Goal: Task Accomplishment & Management: Use online tool/utility

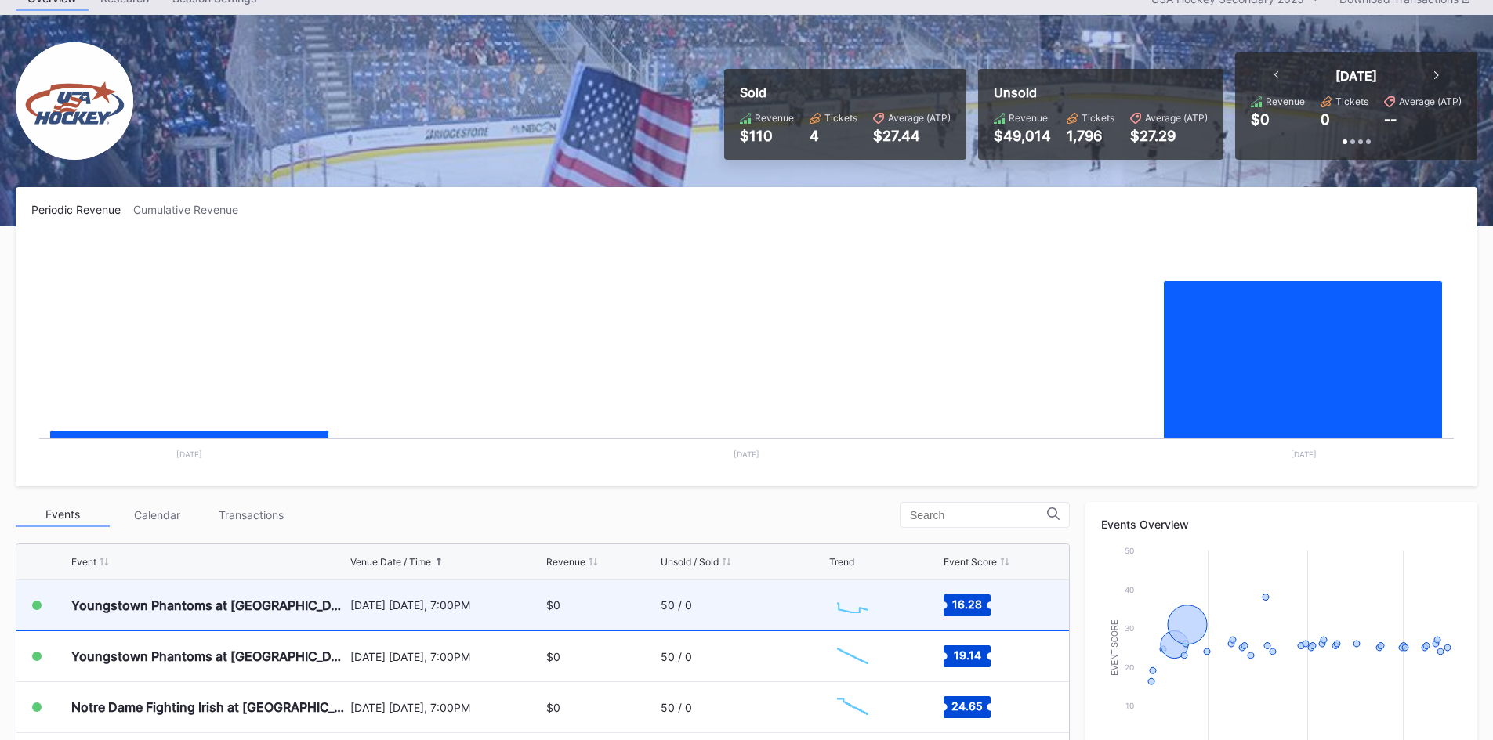
scroll to position [157, 0]
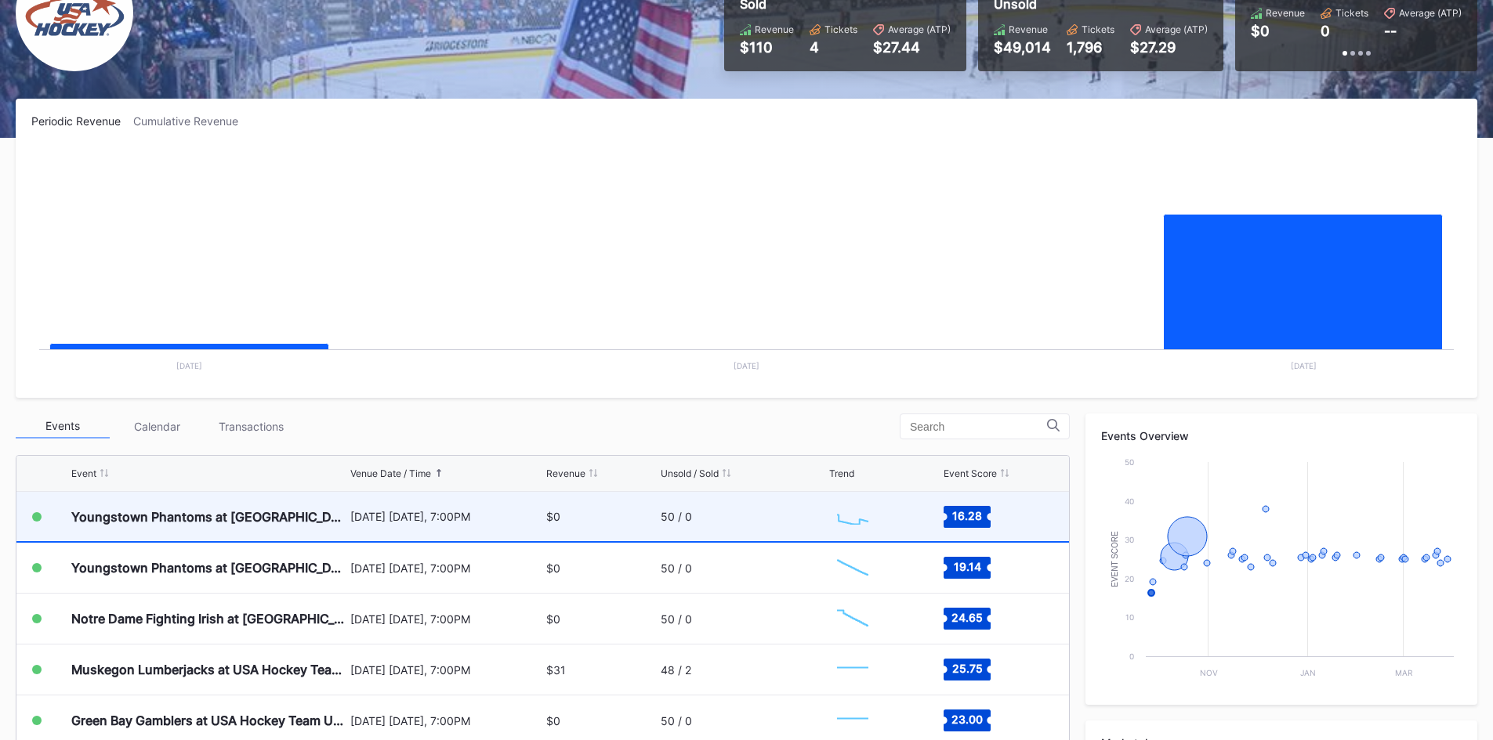
click at [389, 520] on div "[DATE] [DATE], 7:00PM" at bounding box center [446, 516] width 193 height 13
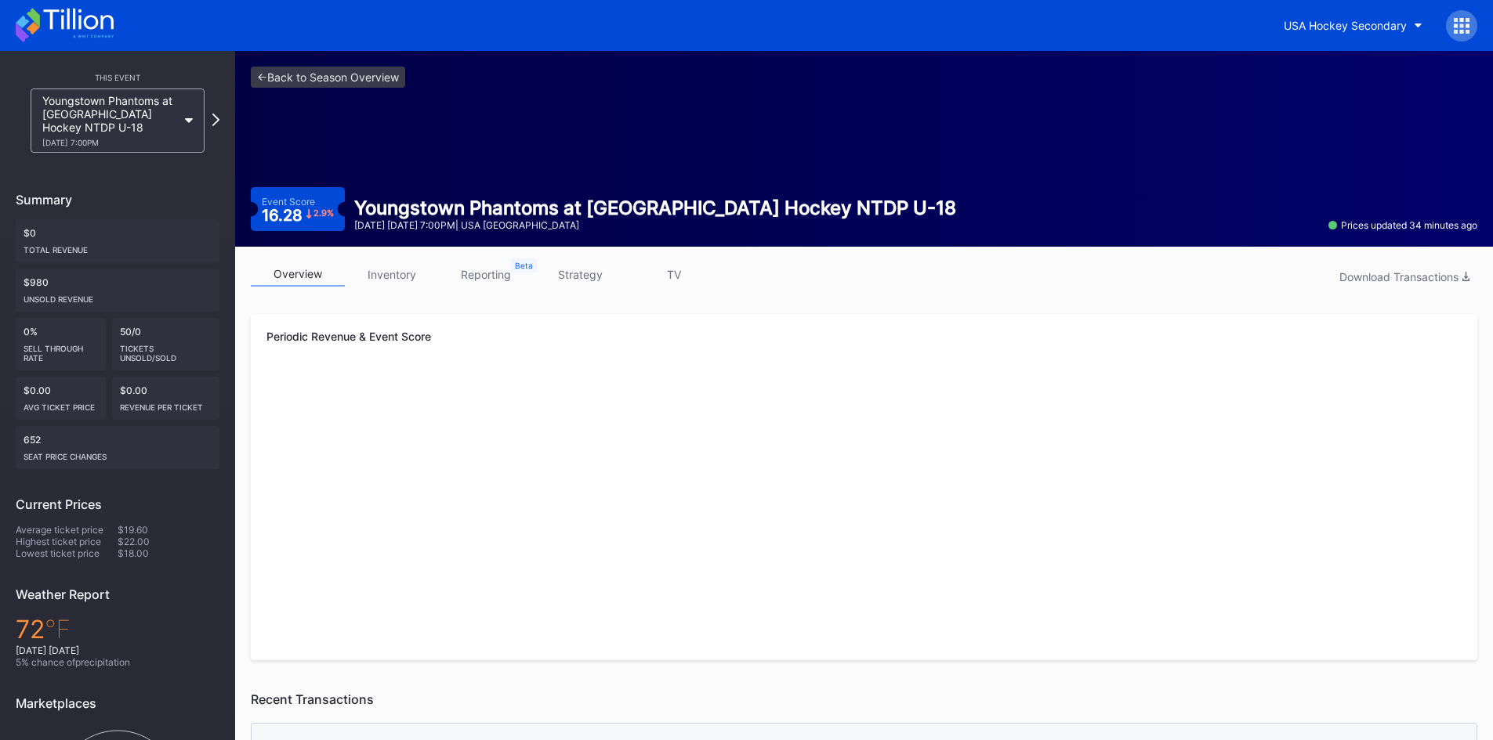
click at [390, 271] on link "inventory" at bounding box center [392, 274] width 94 height 24
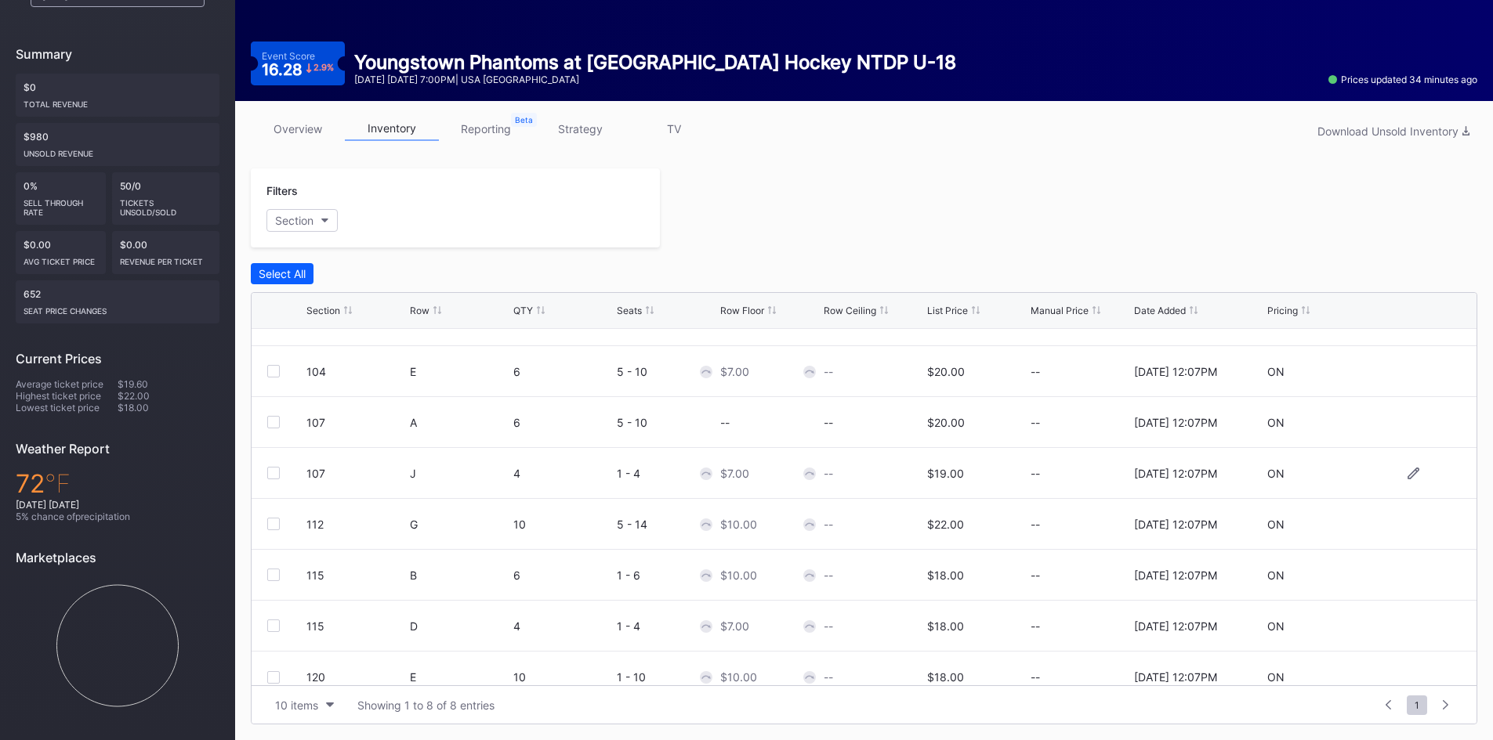
scroll to position [51, 0]
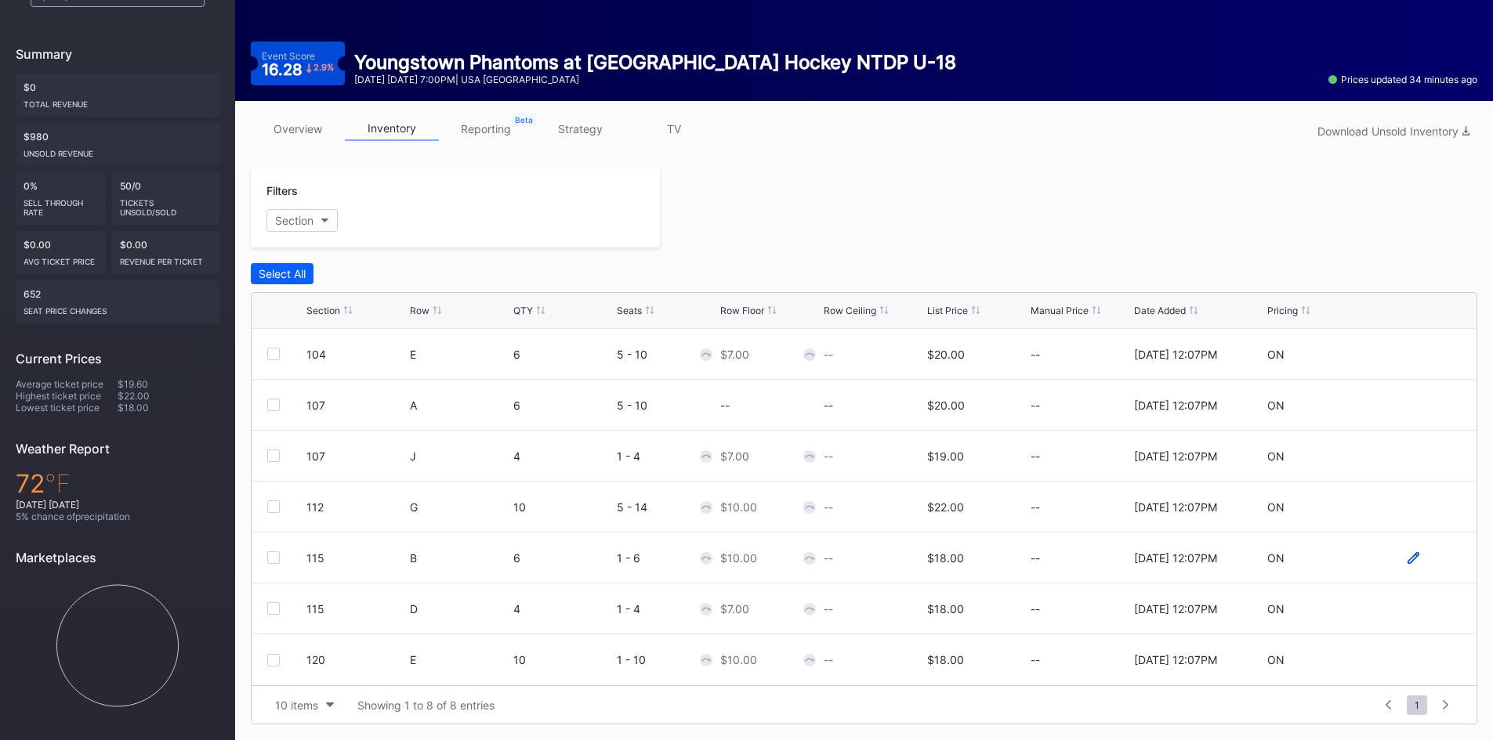
click at [1407, 555] on icon at bounding box center [1413, 558] width 12 height 12
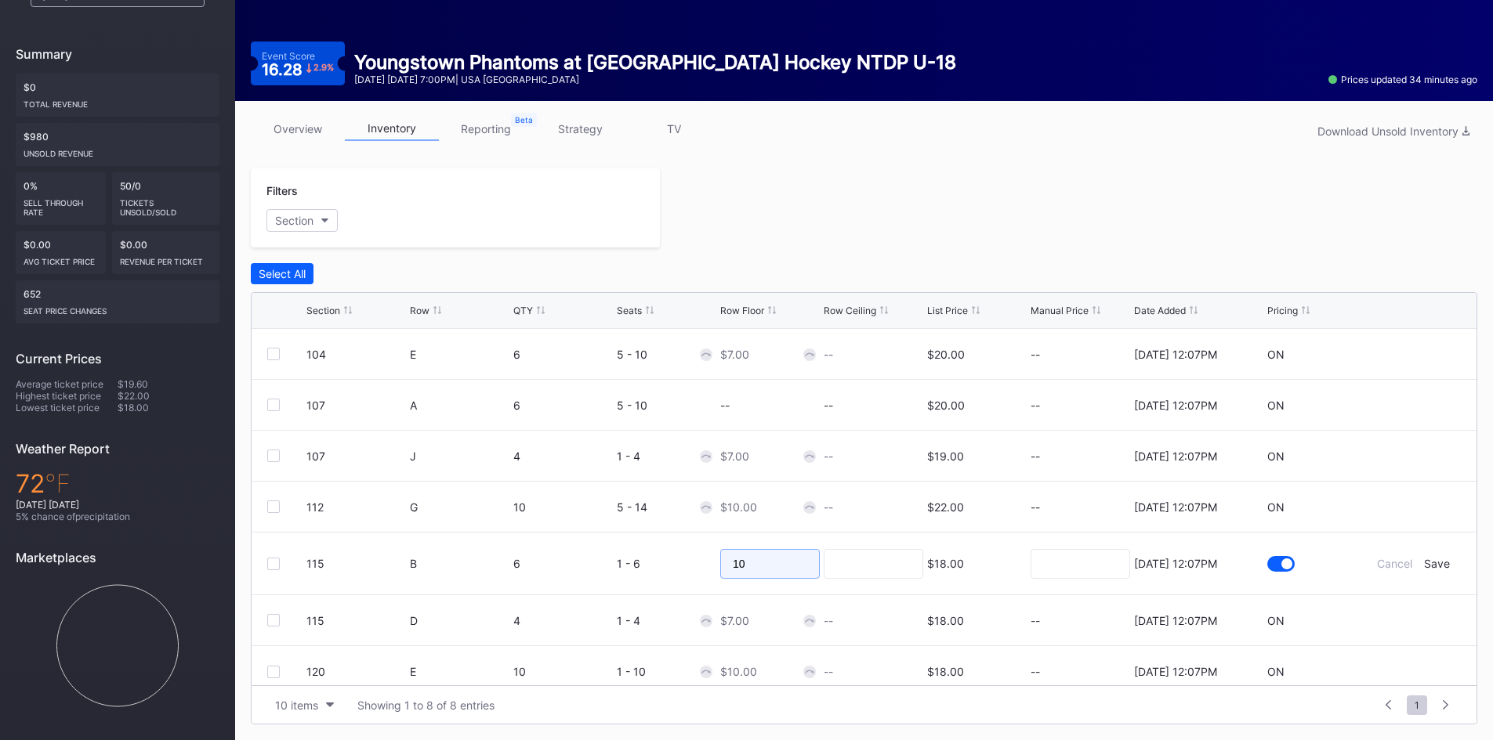
drag, startPoint x: 758, startPoint y: 569, endPoint x: 686, endPoint y: 578, distance: 72.7
click at [687, 577] on form "115 B 6 1 - 6 10 $18.00 [DATE] 12:07PM Cancel Save" at bounding box center [883, 564] width 1154 height 62
type input "6"
click at [1427, 565] on div "Save" at bounding box center [1437, 563] width 26 height 13
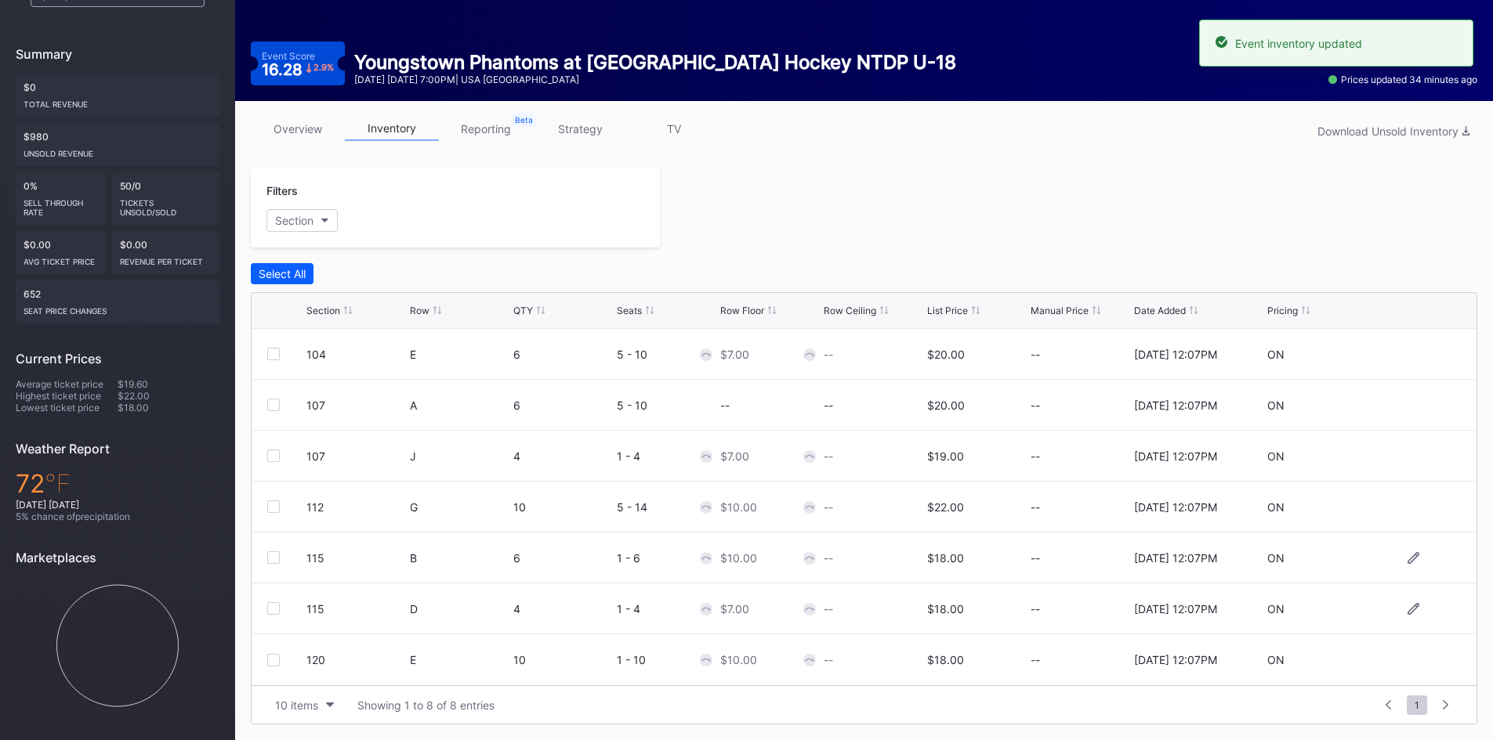
scroll to position [0, 0]
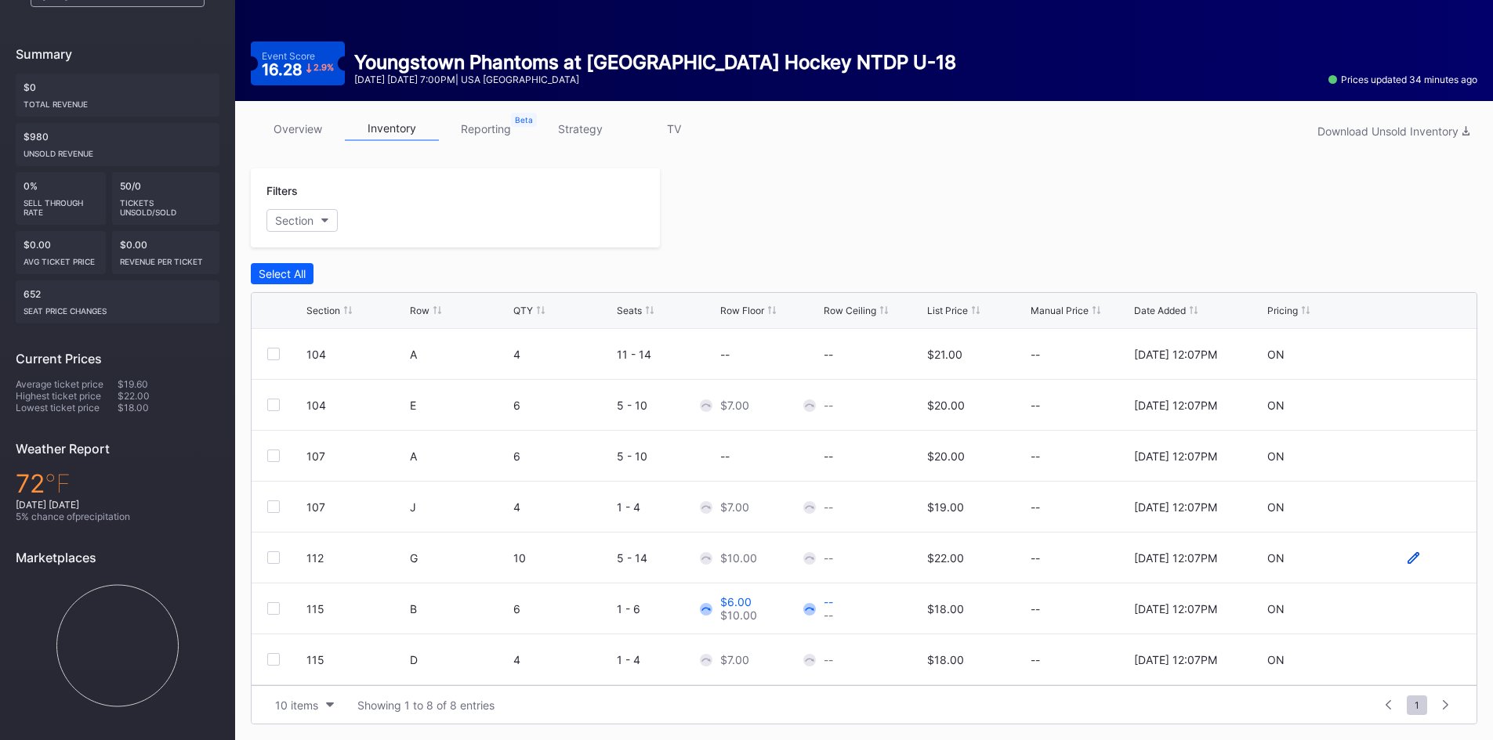
click at [1407, 557] on icon at bounding box center [1413, 558] width 12 height 12
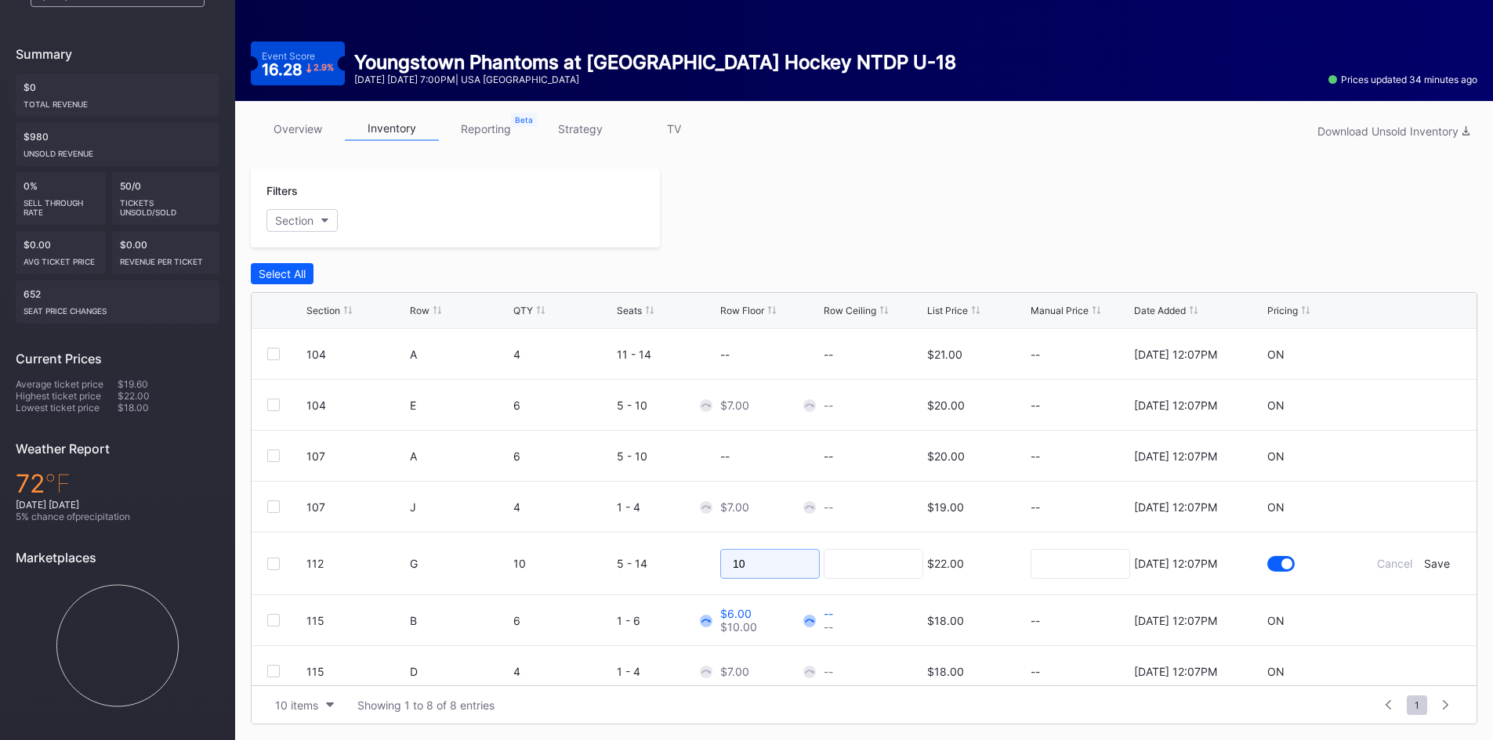
drag, startPoint x: 775, startPoint y: 563, endPoint x: 636, endPoint y: 575, distance: 139.2
click at [636, 575] on form "112 G 10 5 - 14 10 $22.00 [DATE] 12:07PM Cancel Save" at bounding box center [883, 564] width 1154 height 62
type input "6"
click at [1424, 561] on div "Save" at bounding box center [1437, 563] width 26 height 13
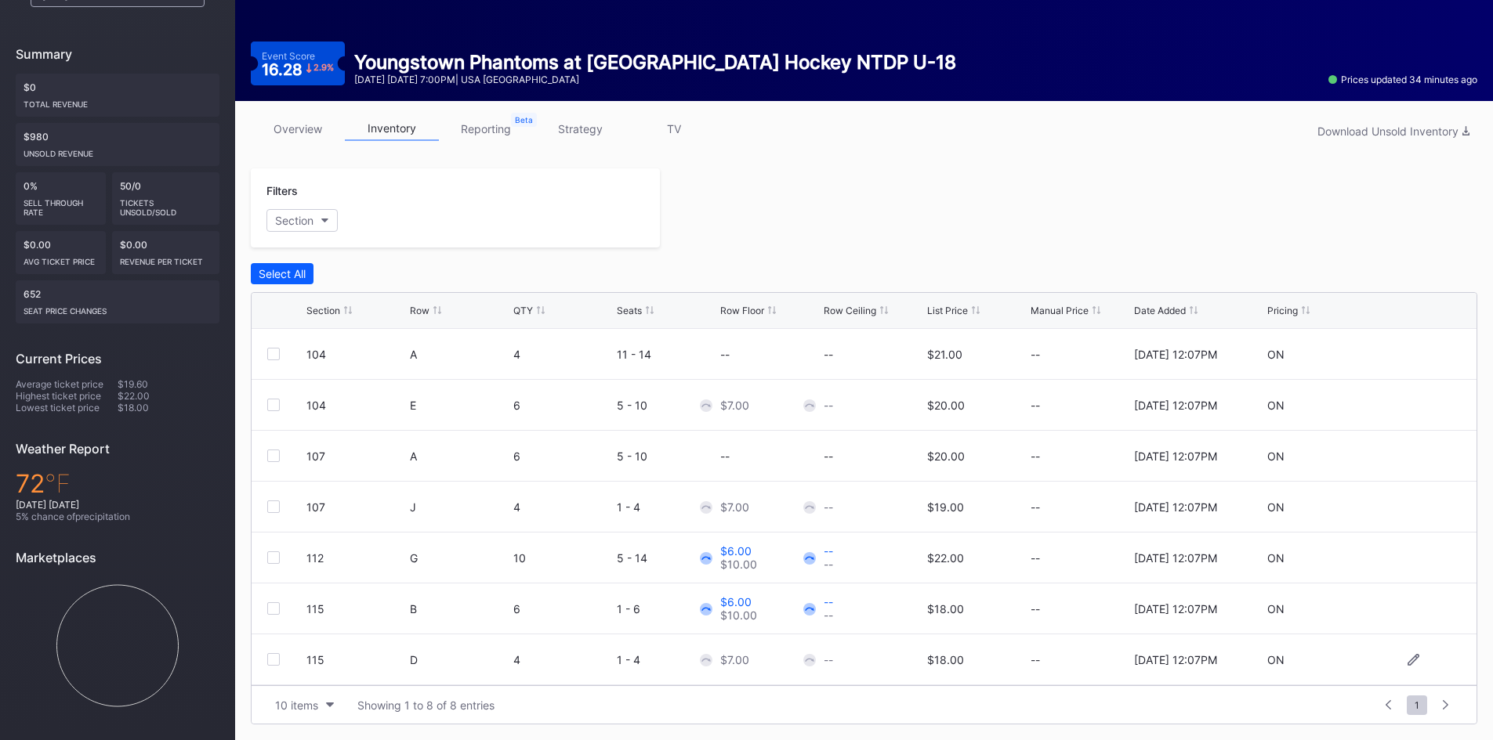
click at [730, 659] on div "$7.00" at bounding box center [734, 659] width 29 height 13
click at [1407, 660] on icon at bounding box center [1413, 659] width 12 height 12
drag, startPoint x: 720, startPoint y: 674, endPoint x: 621, endPoint y: 681, distance: 99.0
click at [621, 681] on div "104 A 4 11 - 14 -- -- $21.00 -- [DATE] 12:07PM ON 104 E 6 5 - 10 $7.00 -- $20.0…" at bounding box center [863, 507] width 1225 height 356
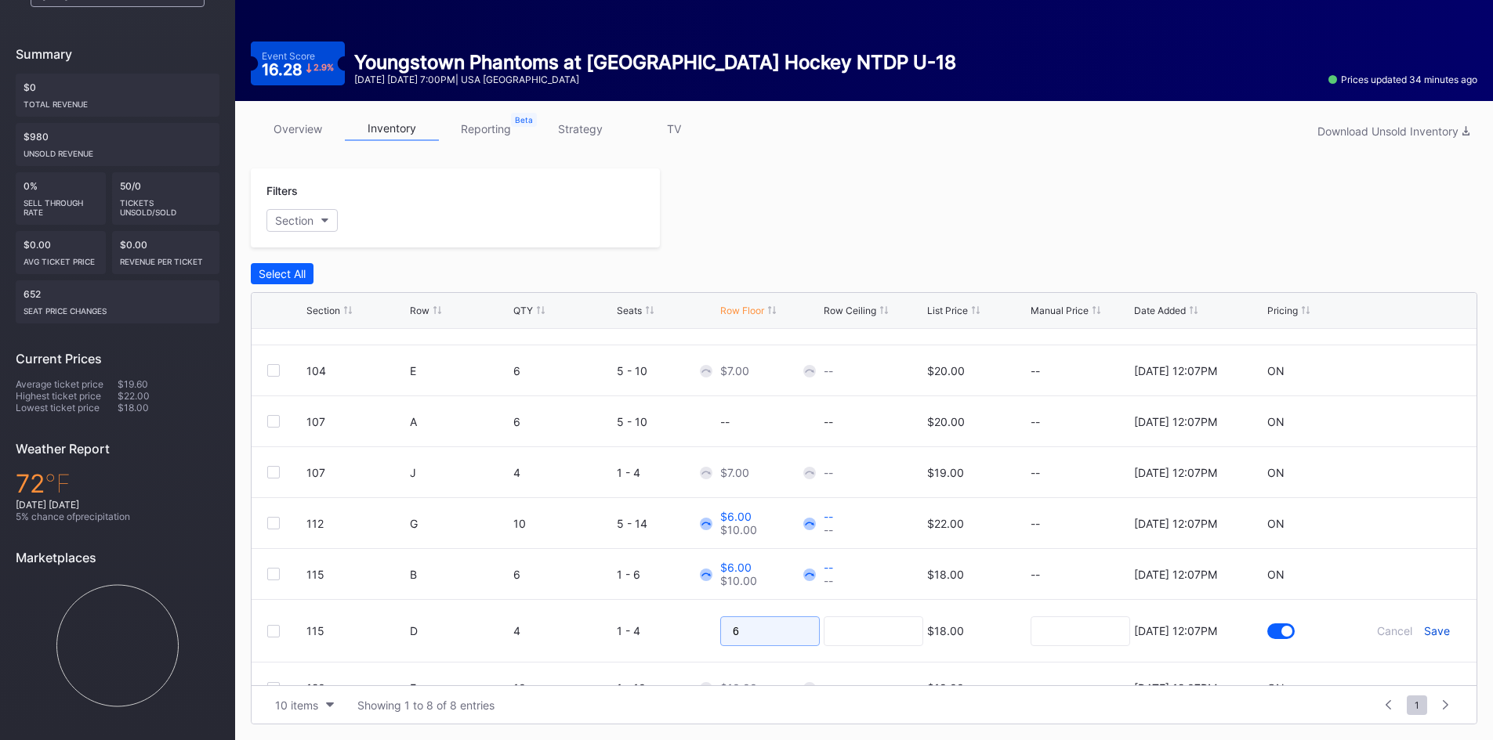
type input "6"
click at [1427, 633] on div "Save" at bounding box center [1437, 630] width 26 height 13
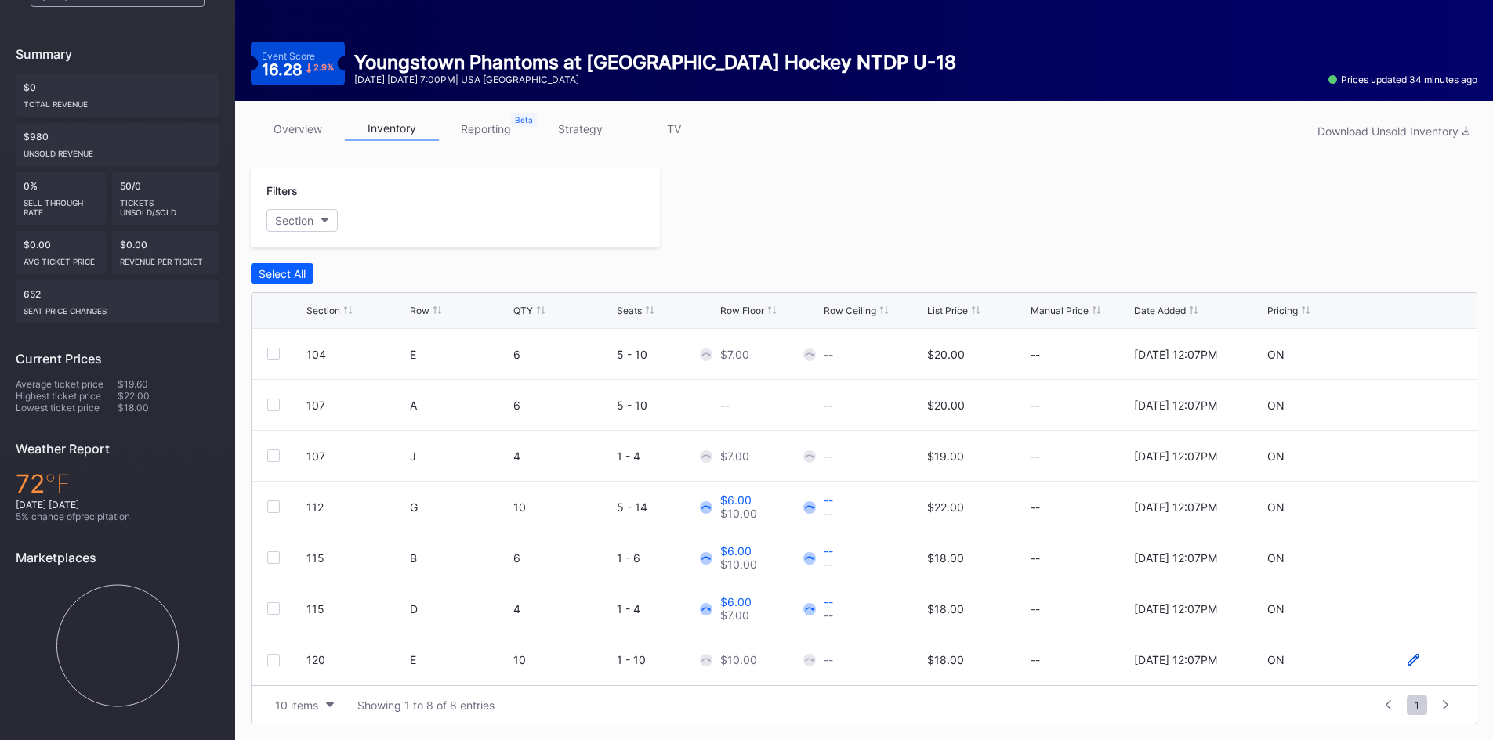
click at [1407, 660] on icon at bounding box center [1413, 660] width 12 height 12
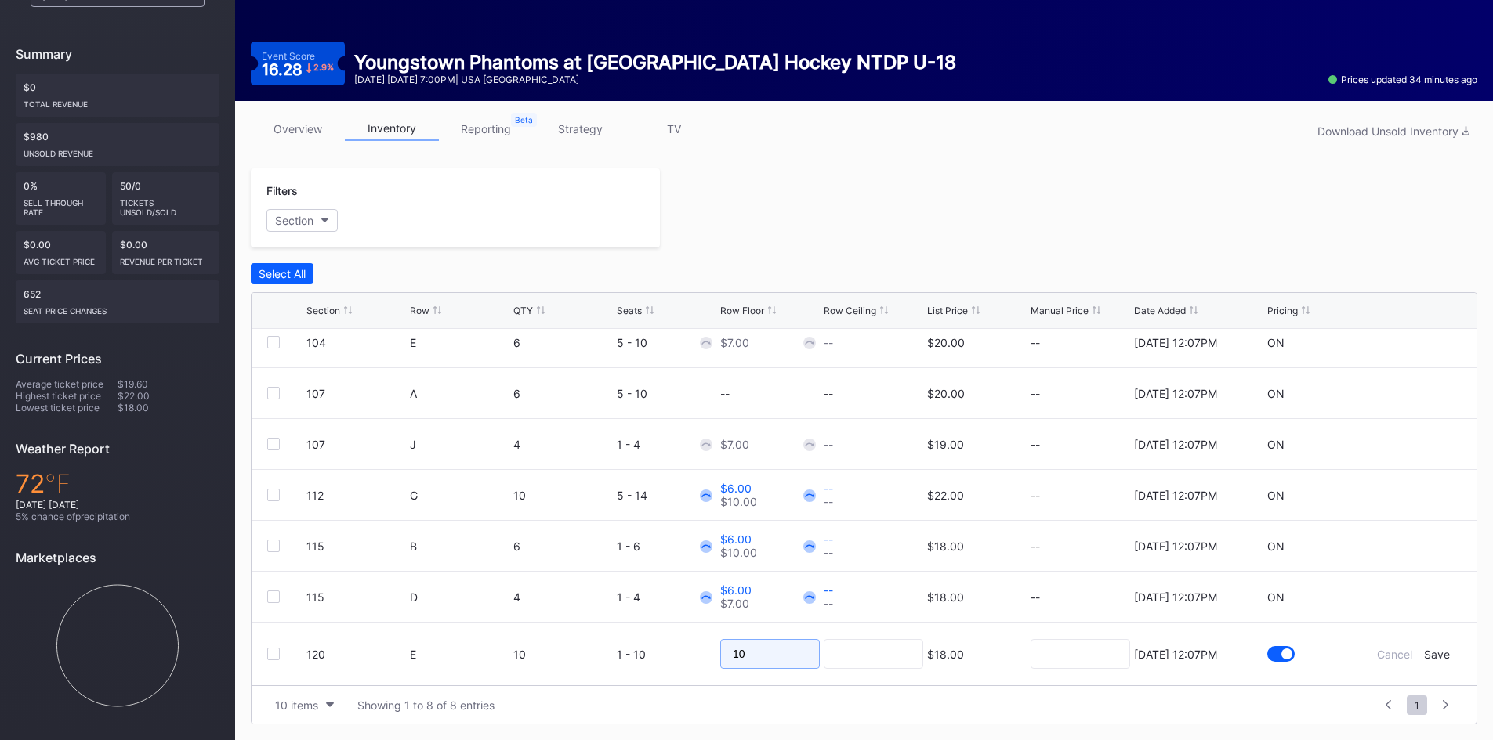
drag, startPoint x: 750, startPoint y: 668, endPoint x: 656, endPoint y: 682, distance: 95.1
click at [651, 686] on div "Section Row QTY Seats Row Floor Row Ceiling List Price Manual Price Date Added …" at bounding box center [864, 508] width 1226 height 432
type input "6"
click at [1427, 653] on div "Save" at bounding box center [1437, 654] width 26 height 13
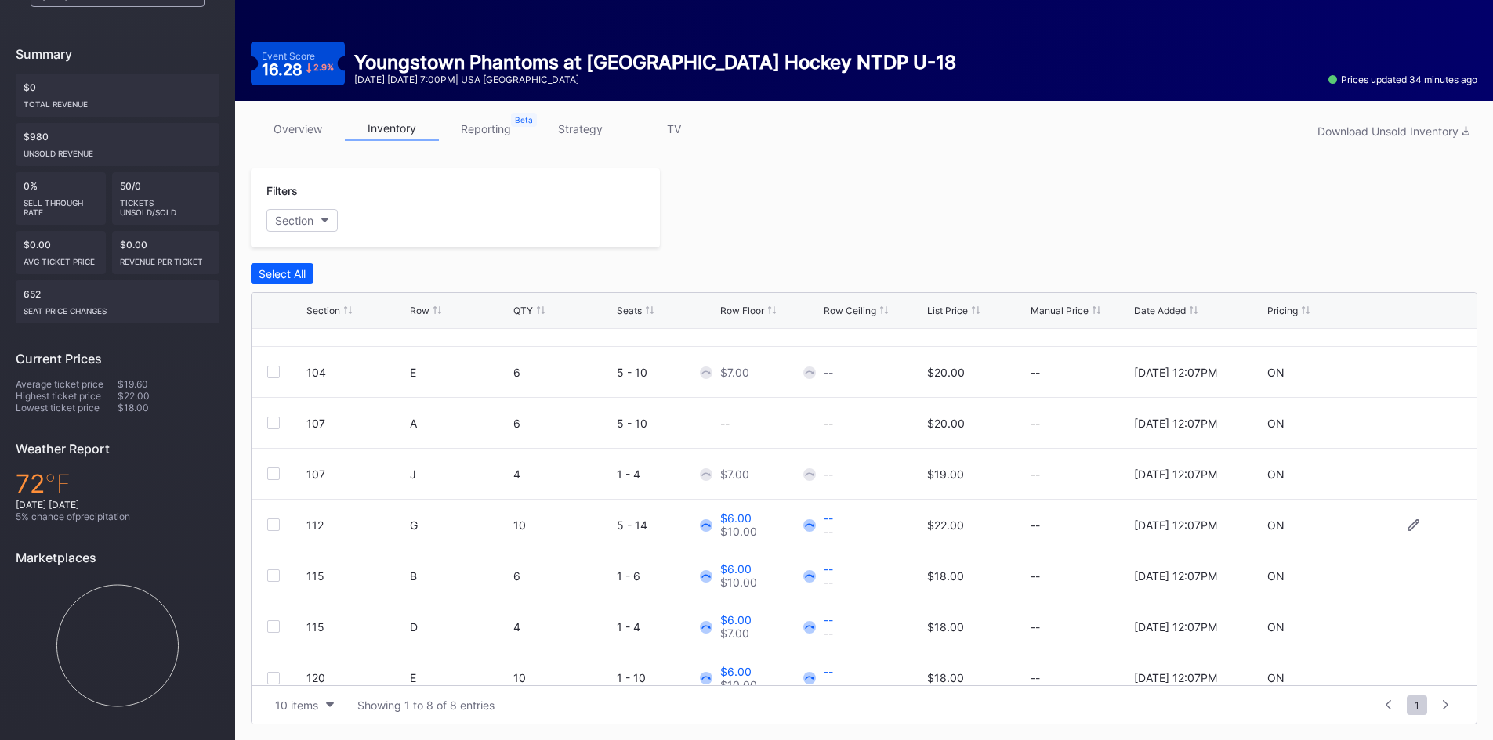
scroll to position [51, 0]
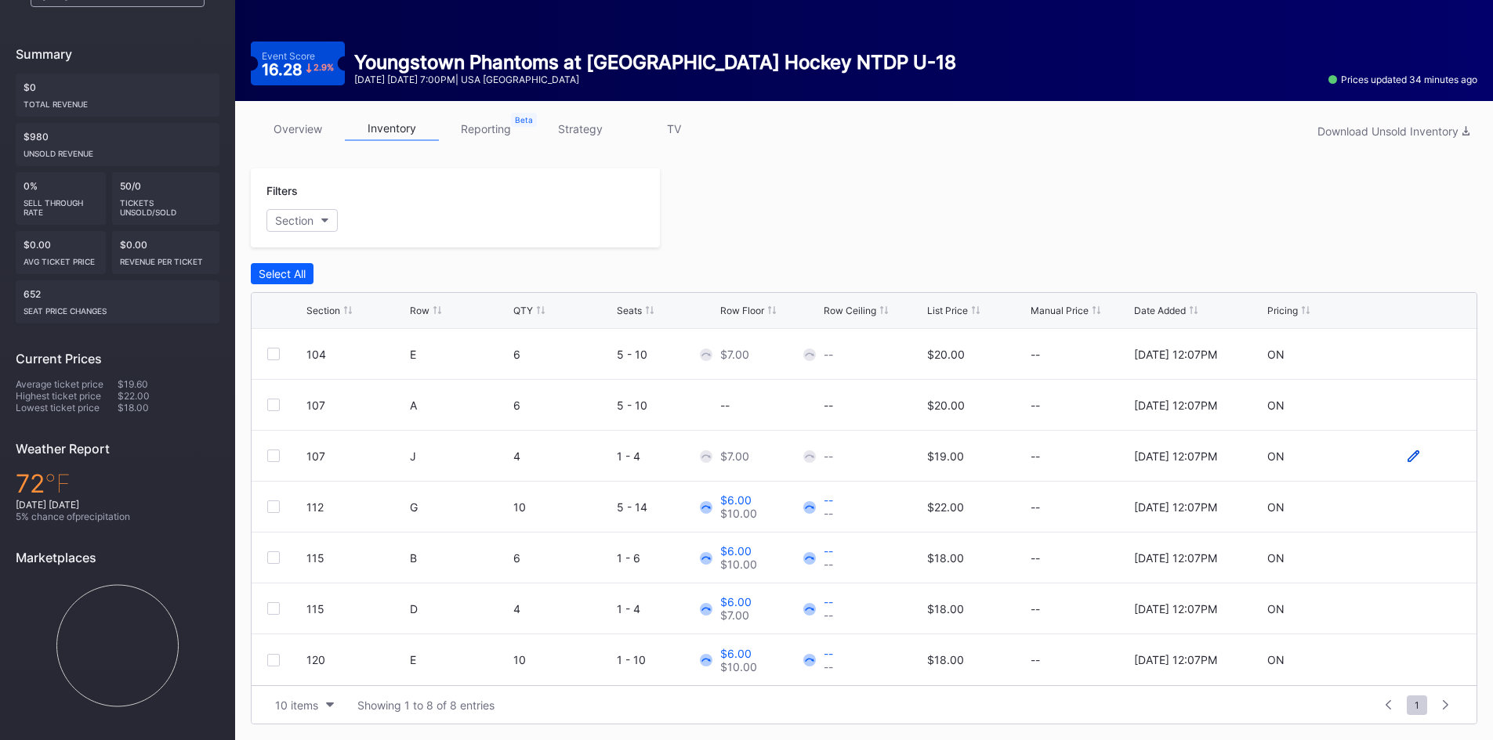
click at [1407, 454] on icon at bounding box center [1413, 456] width 12 height 12
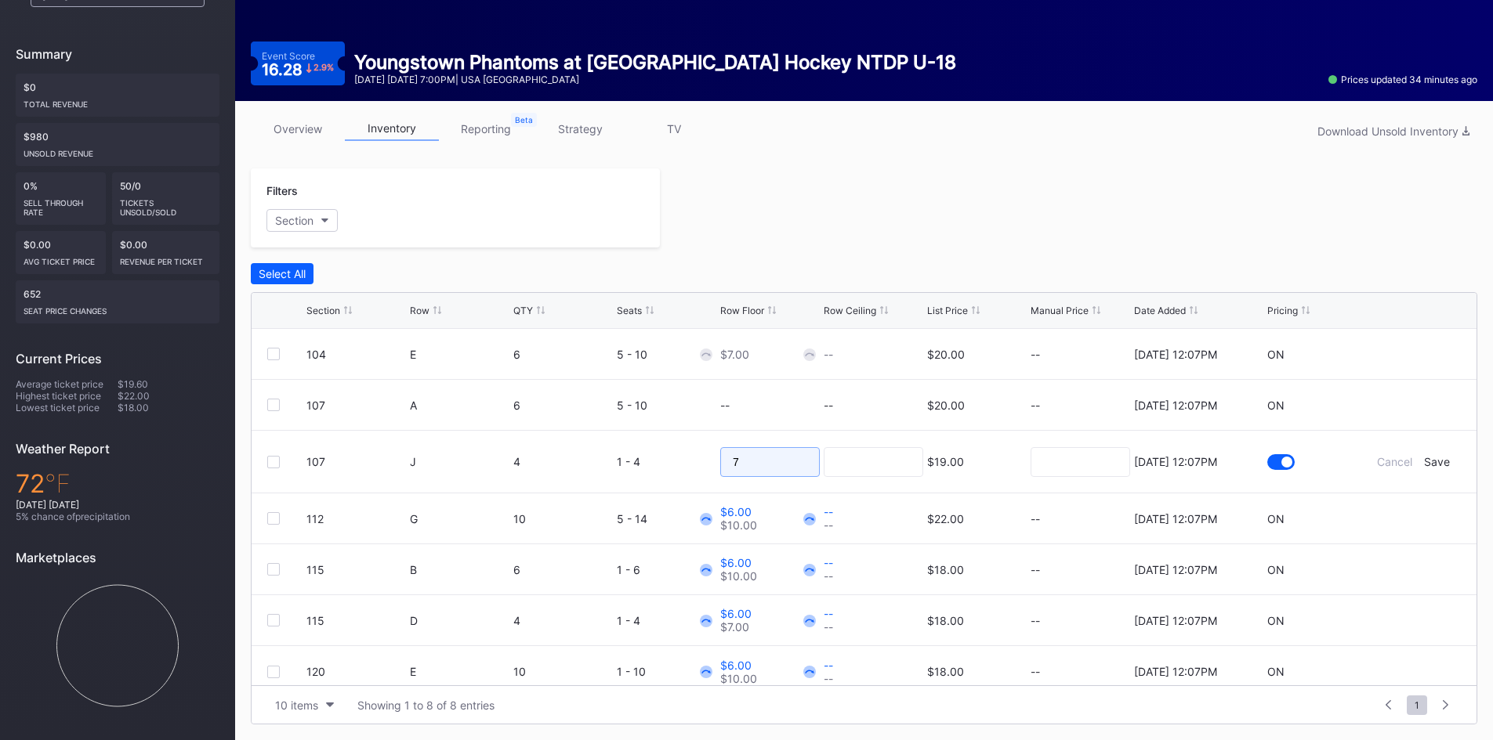
drag, startPoint x: 757, startPoint y: 461, endPoint x: 643, endPoint y: 475, distance: 114.5
click at [645, 475] on form "107 J 4 1 - 4 7 $19.00 [DATE] 12:07PM Cancel Save" at bounding box center [883, 462] width 1154 height 62
type input "6"
click at [1424, 464] on div "Save" at bounding box center [1437, 461] width 26 height 13
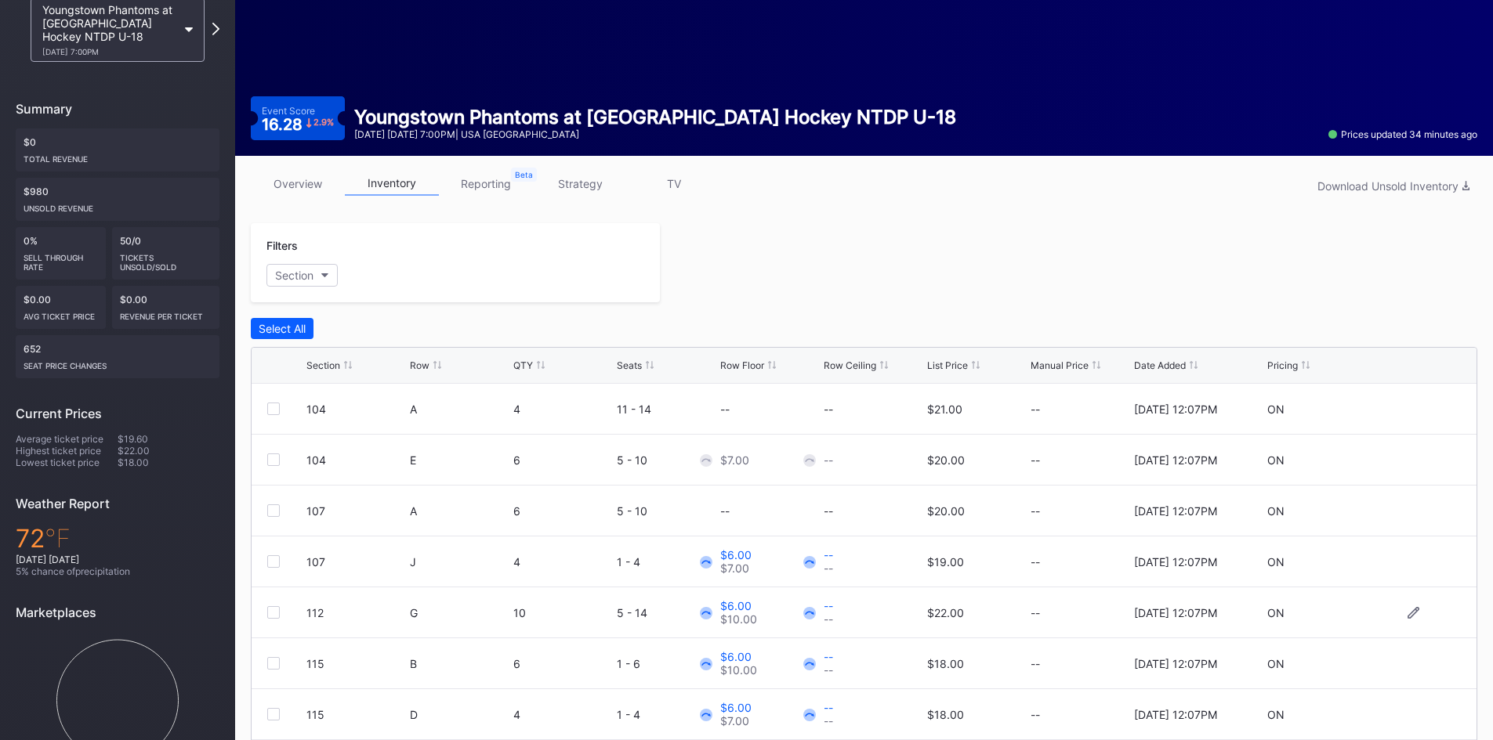
scroll to position [67, 0]
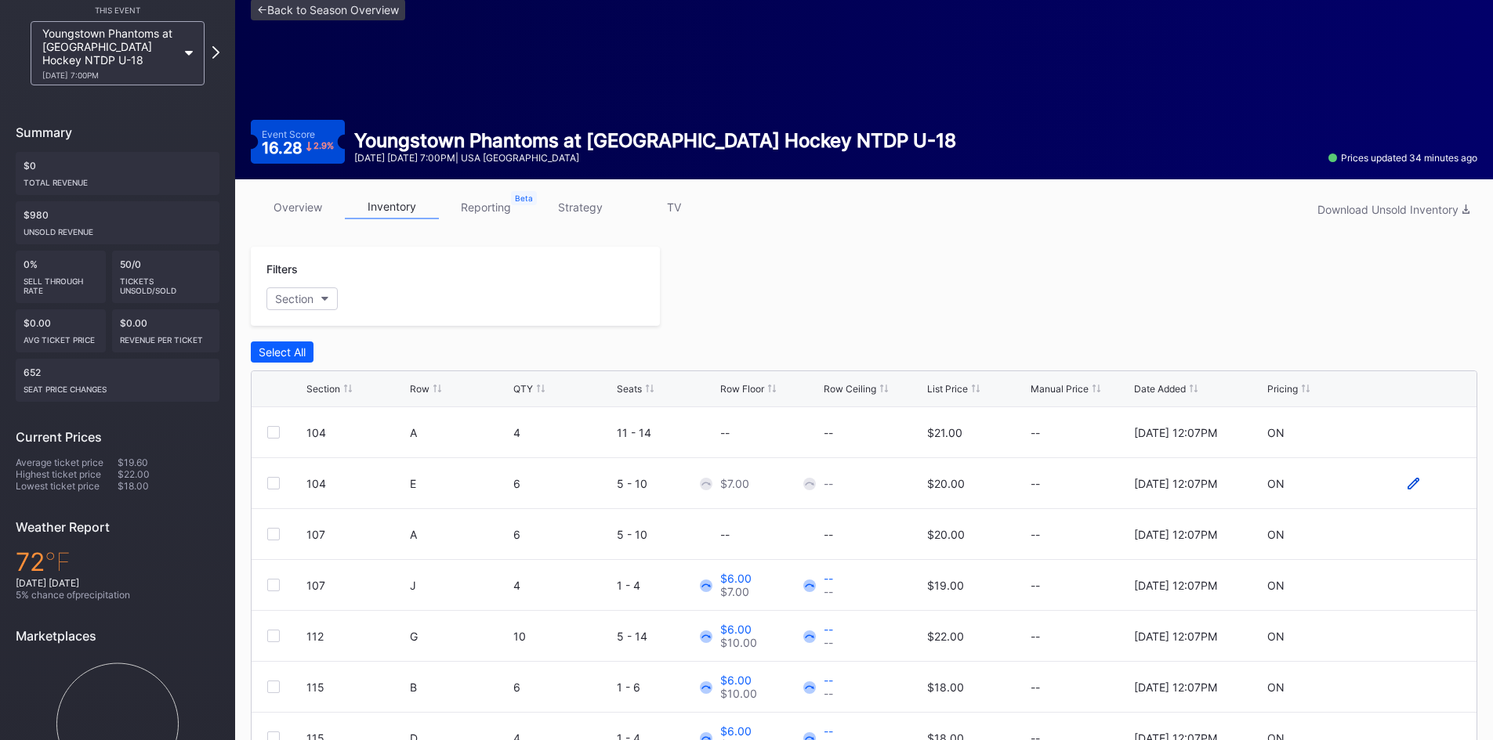
click at [1407, 482] on icon at bounding box center [1413, 484] width 12 height 12
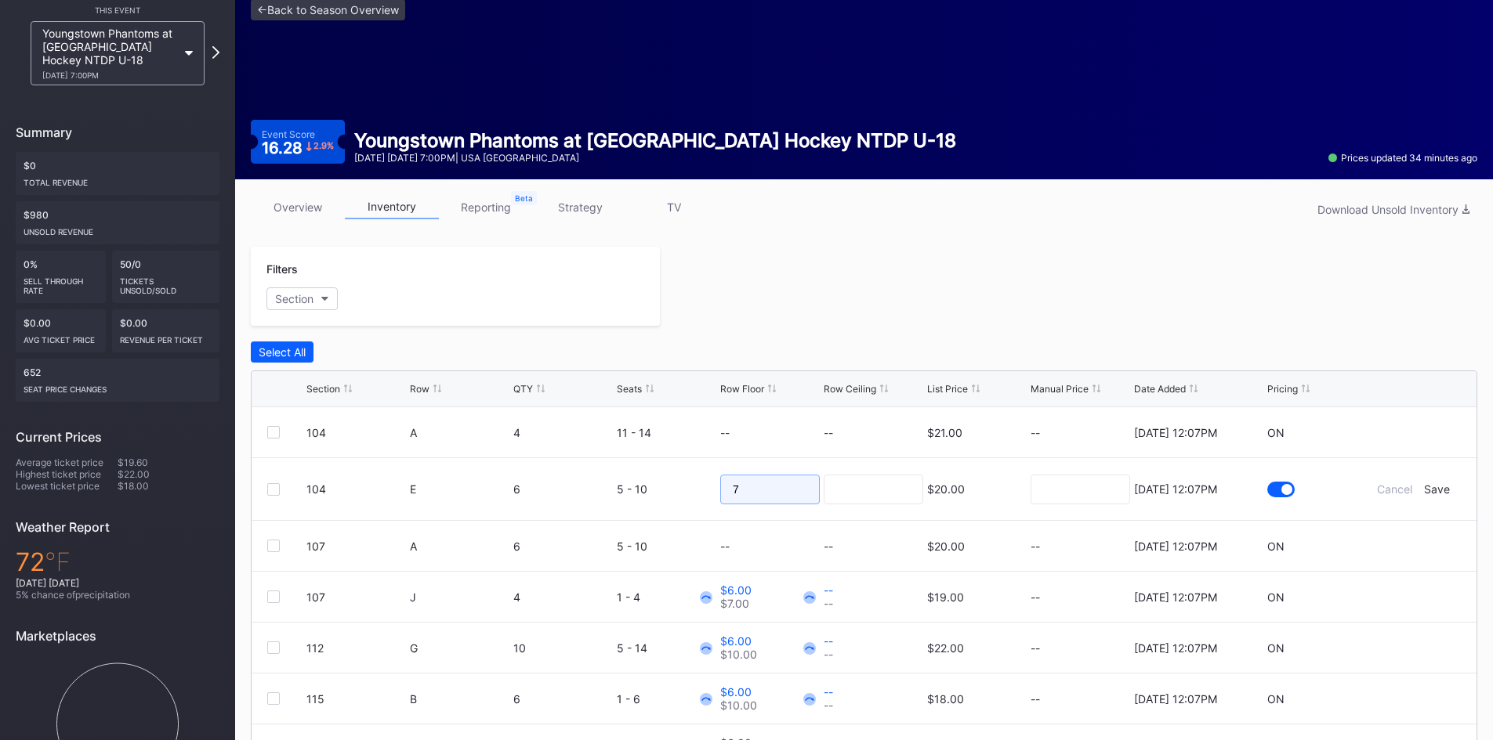
drag, startPoint x: 786, startPoint y: 492, endPoint x: 604, endPoint y: 511, distance: 182.7
click at [604, 511] on form "104 E 6 5 - 10 7 $20.00 [DATE] 12:07PM Cancel Save" at bounding box center [883, 489] width 1154 height 62
type input "6"
click at [1424, 486] on div "Save" at bounding box center [1437, 489] width 26 height 13
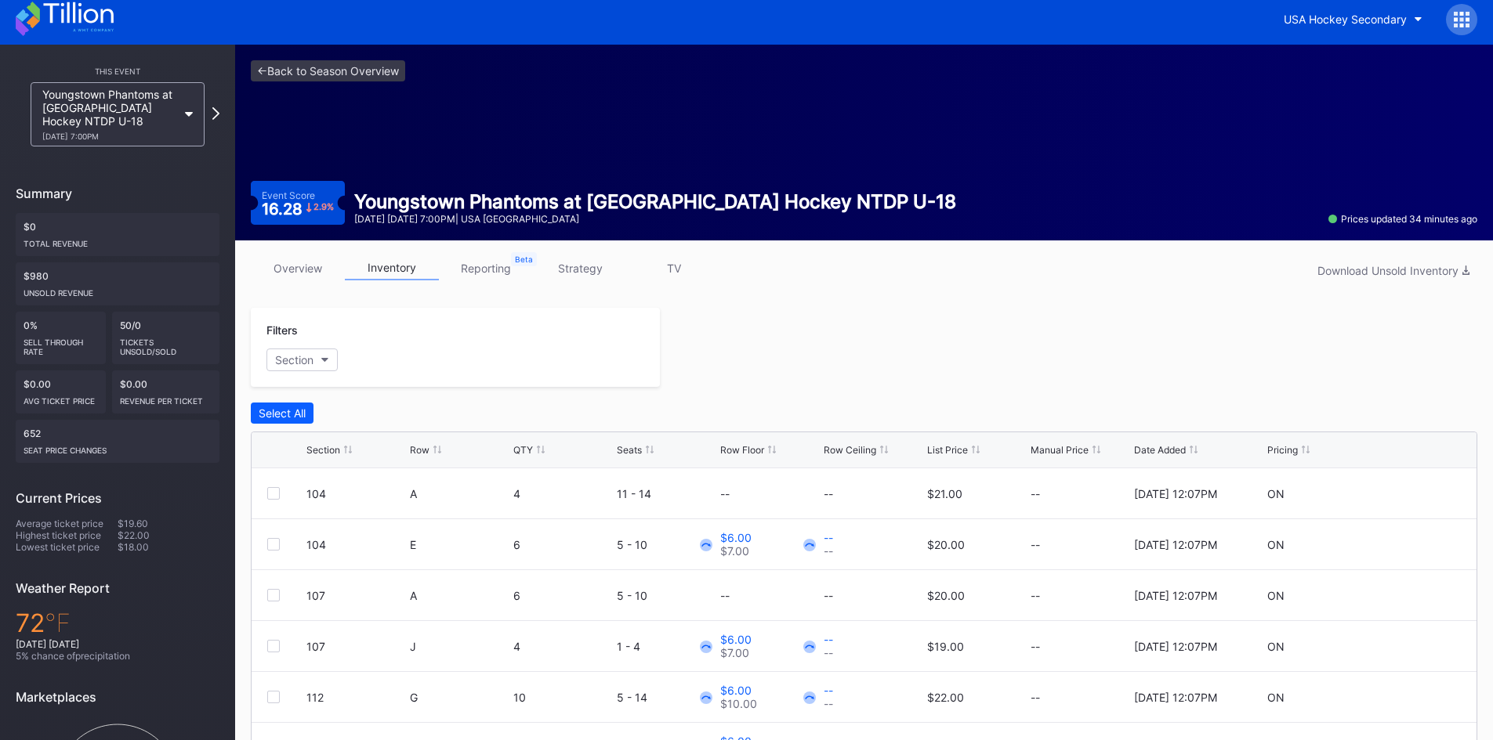
scroll to position [0, 0]
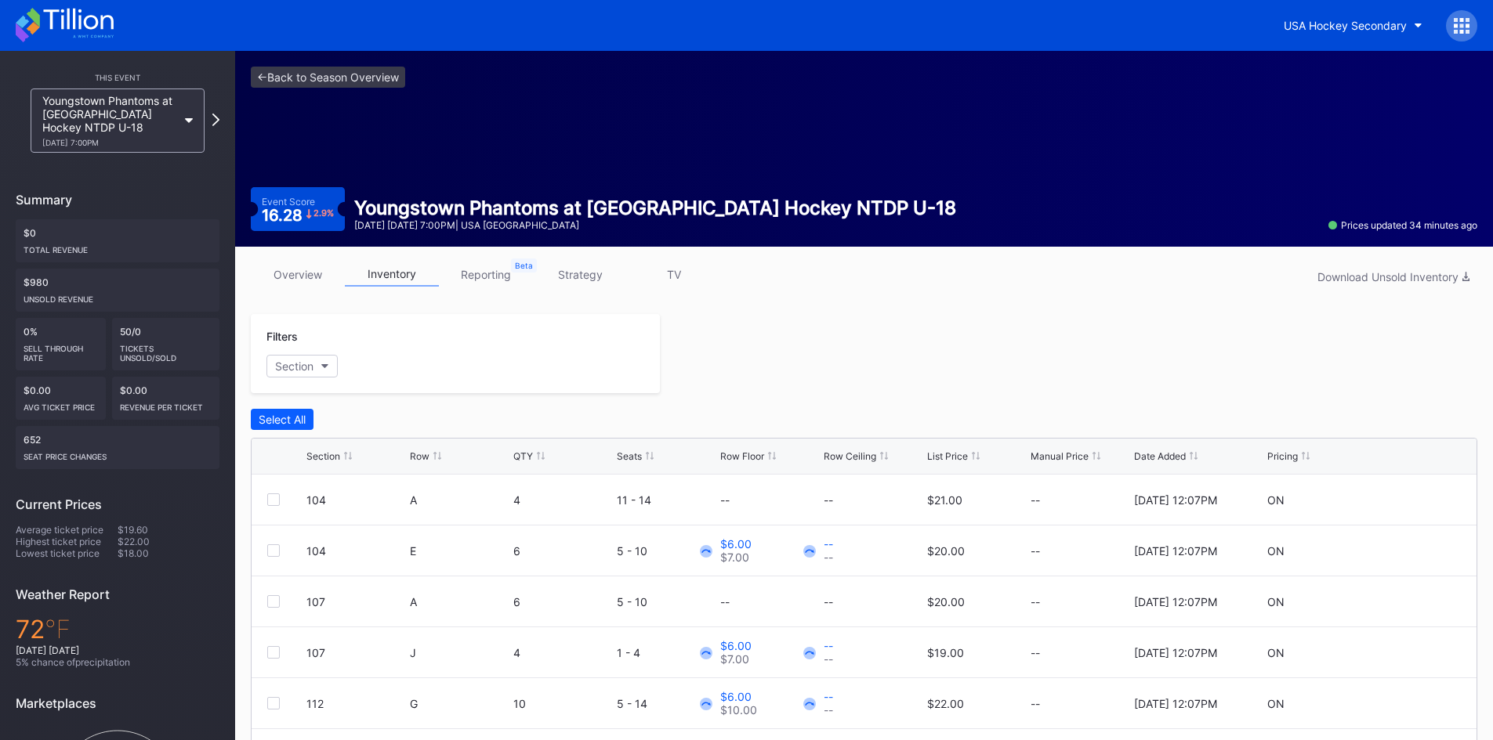
click at [70, 23] on icon at bounding box center [65, 25] width 98 height 34
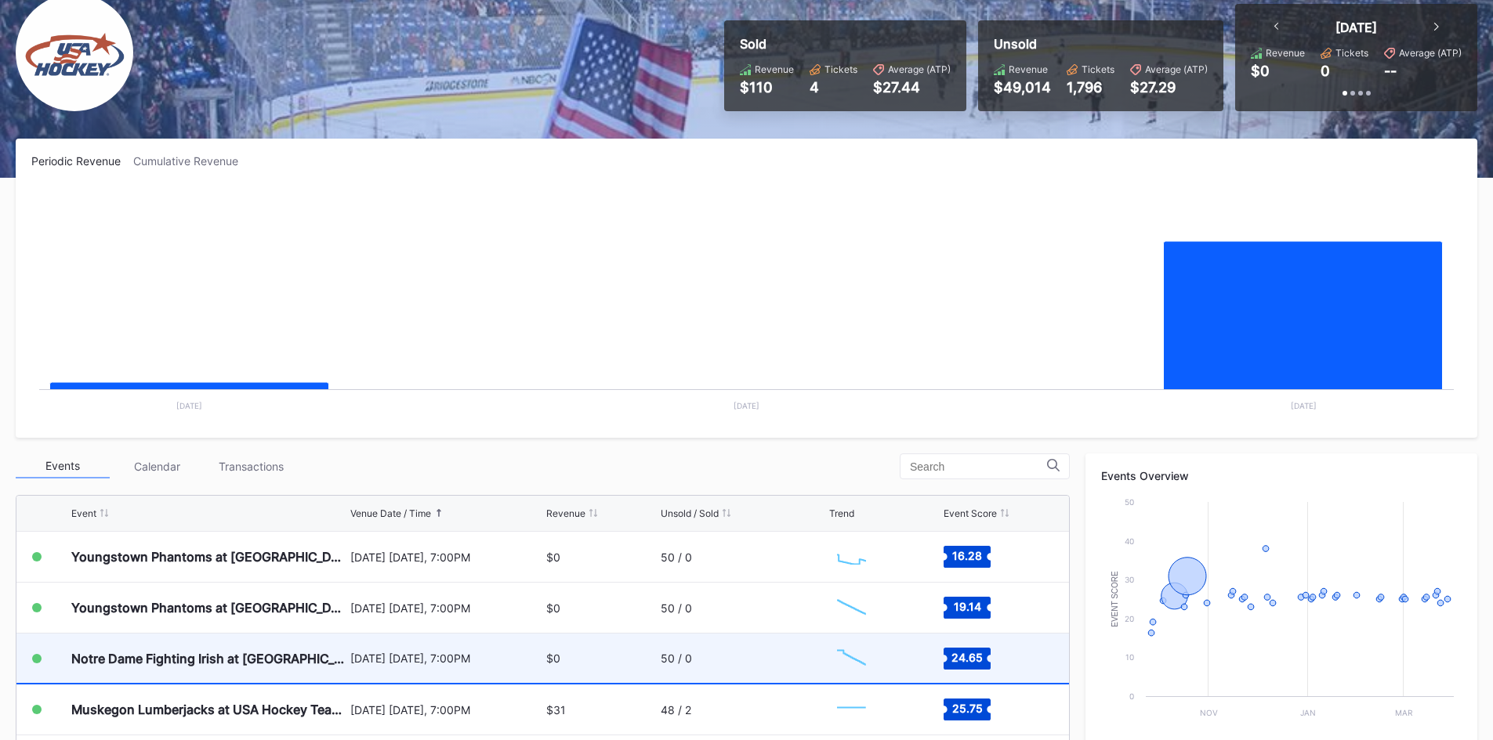
scroll to position [313, 0]
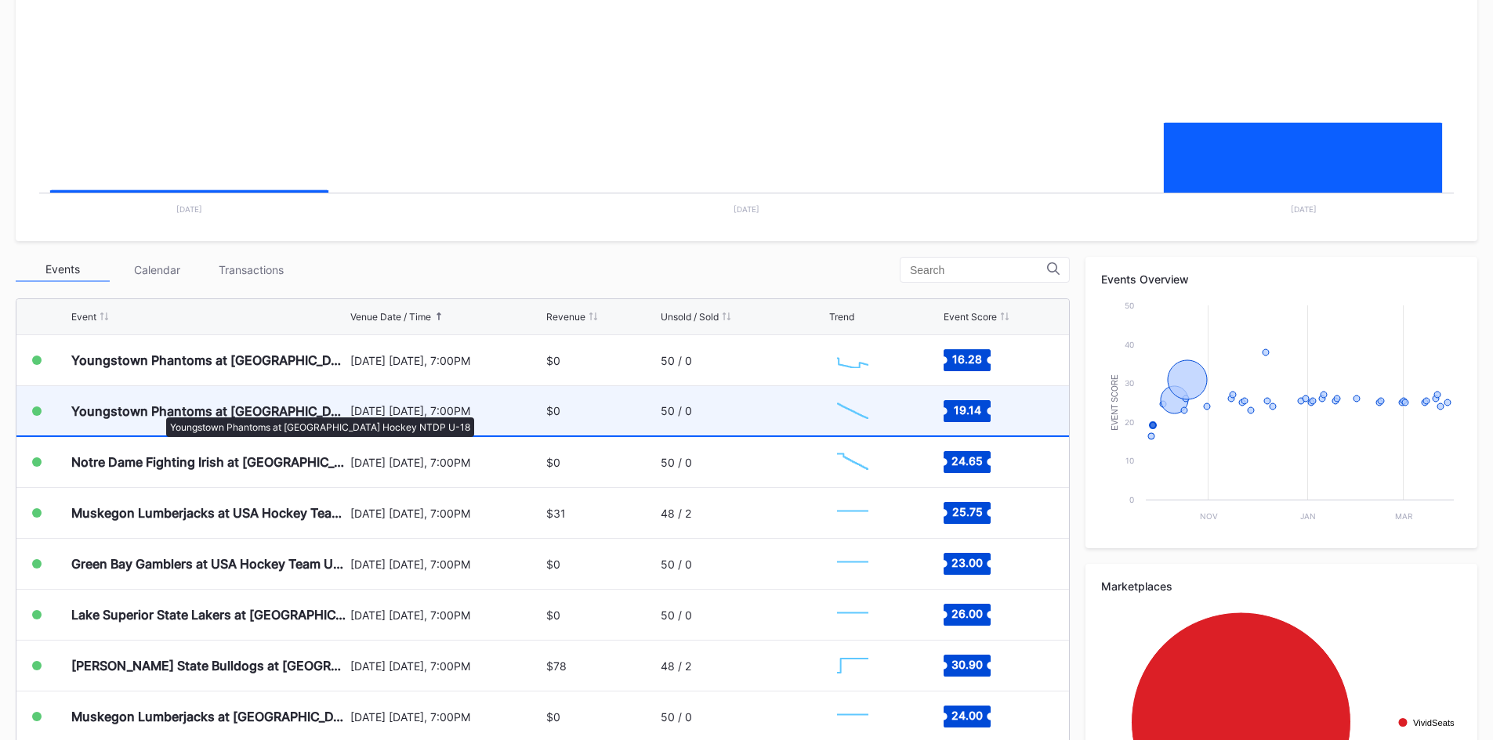
click at [158, 410] on div "Youngstown Phantoms at [GEOGRAPHIC_DATA] Hockey NTDP U-18" at bounding box center [208, 411] width 275 height 16
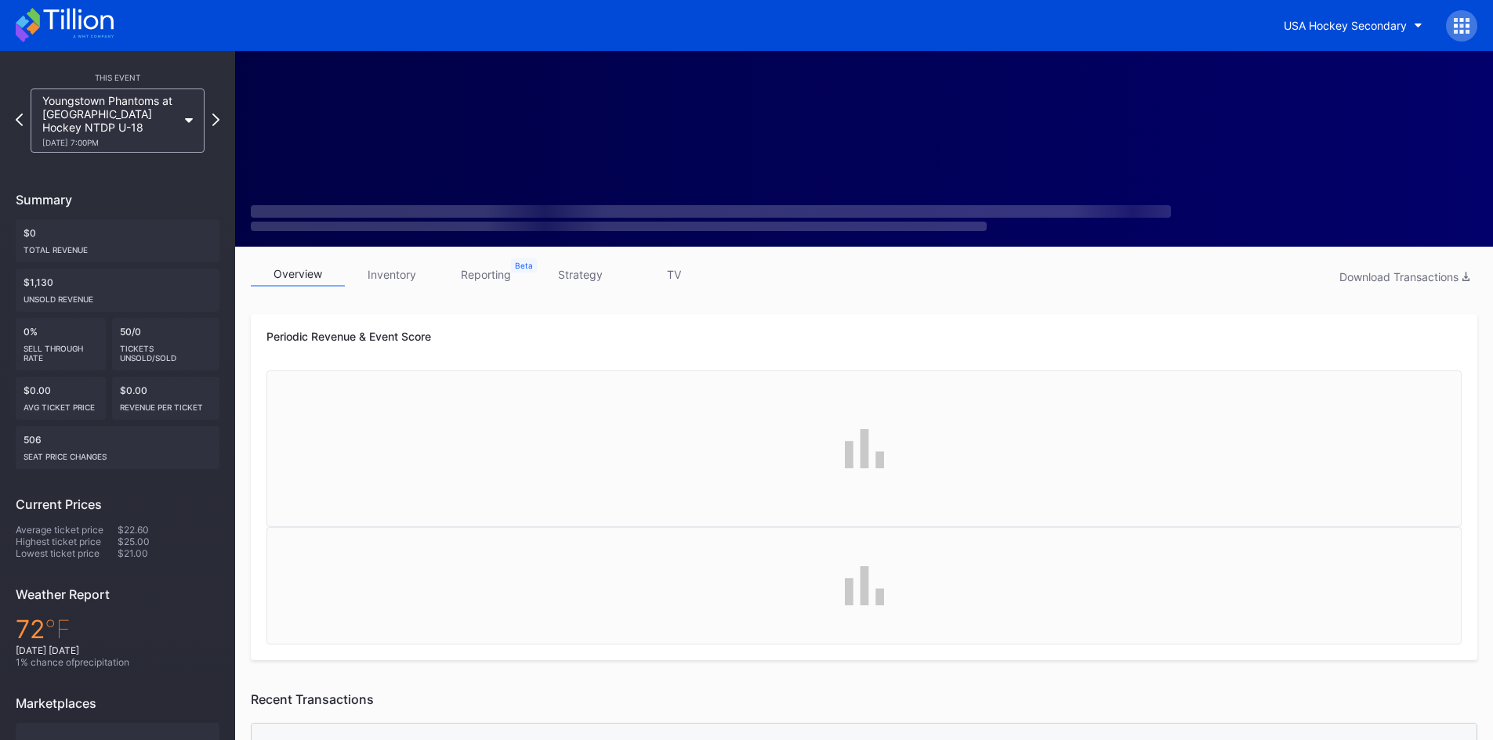
click at [410, 275] on link "inventory" at bounding box center [392, 274] width 94 height 24
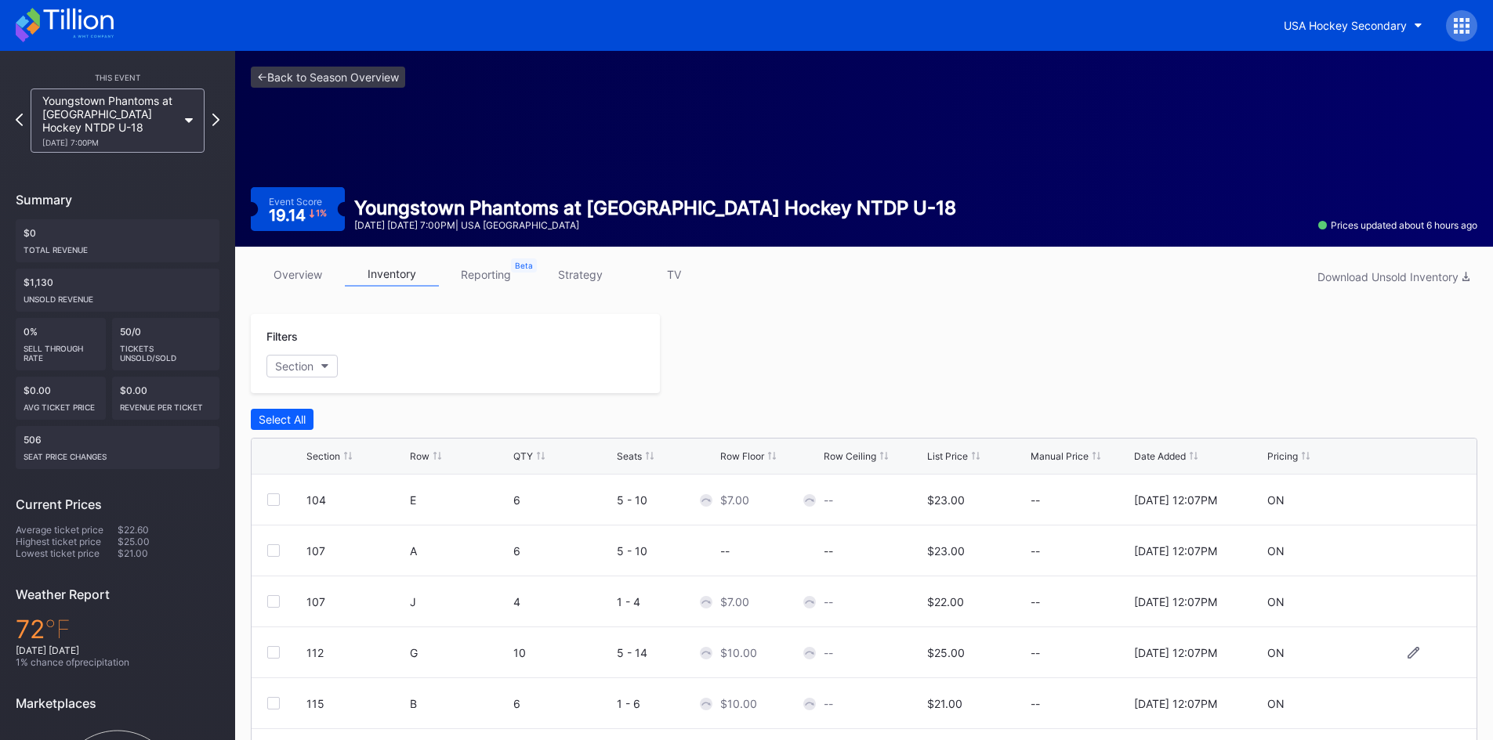
scroll to position [146, 0]
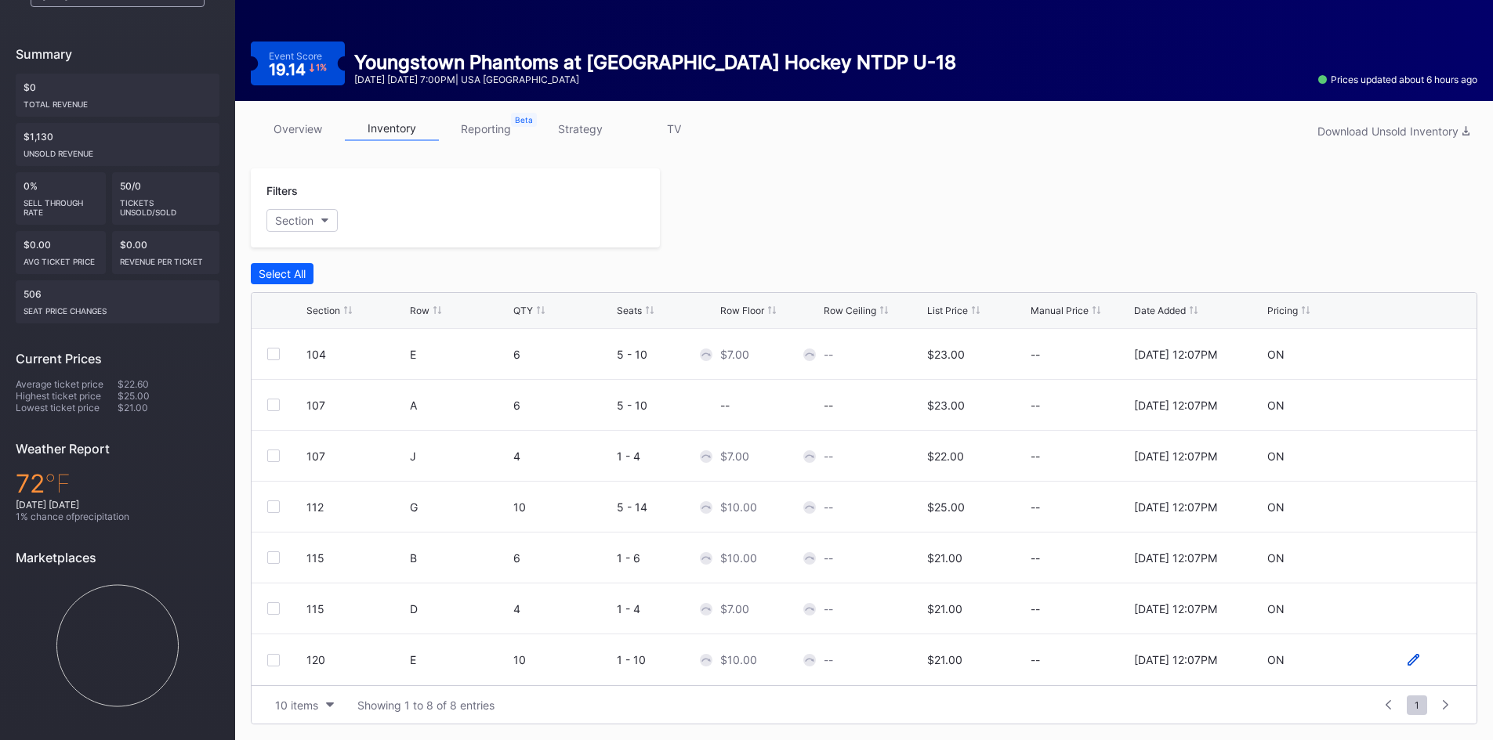
click at [1407, 660] on icon at bounding box center [1413, 660] width 12 height 12
drag, startPoint x: 770, startPoint y: 668, endPoint x: 657, endPoint y: 680, distance: 114.3
click at [658, 680] on form "120 E 10 1 - 10 10 $21.00 [DATE] 12:07PM Cancel Save" at bounding box center [883, 666] width 1154 height 63
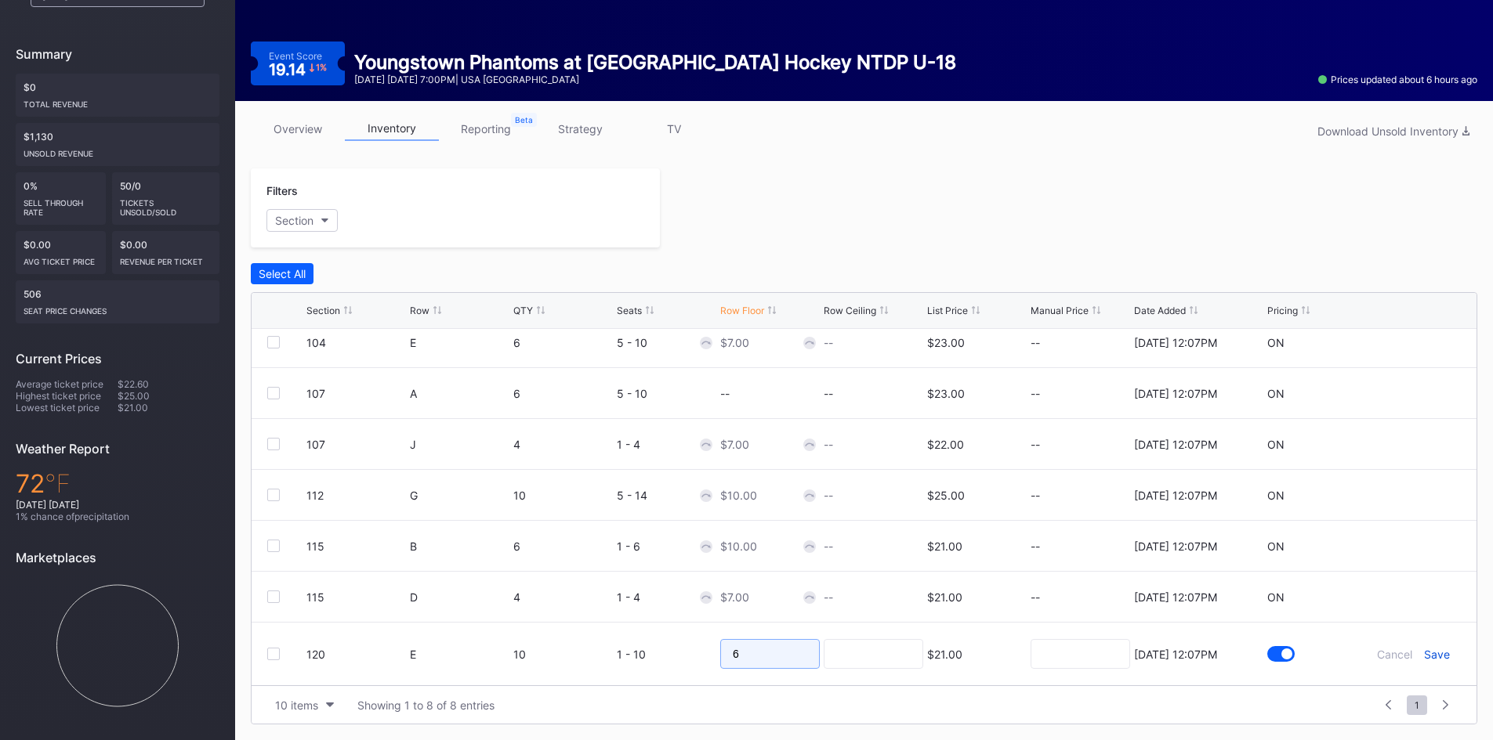
type input "6"
click at [1431, 653] on div "Save" at bounding box center [1437, 654] width 26 height 13
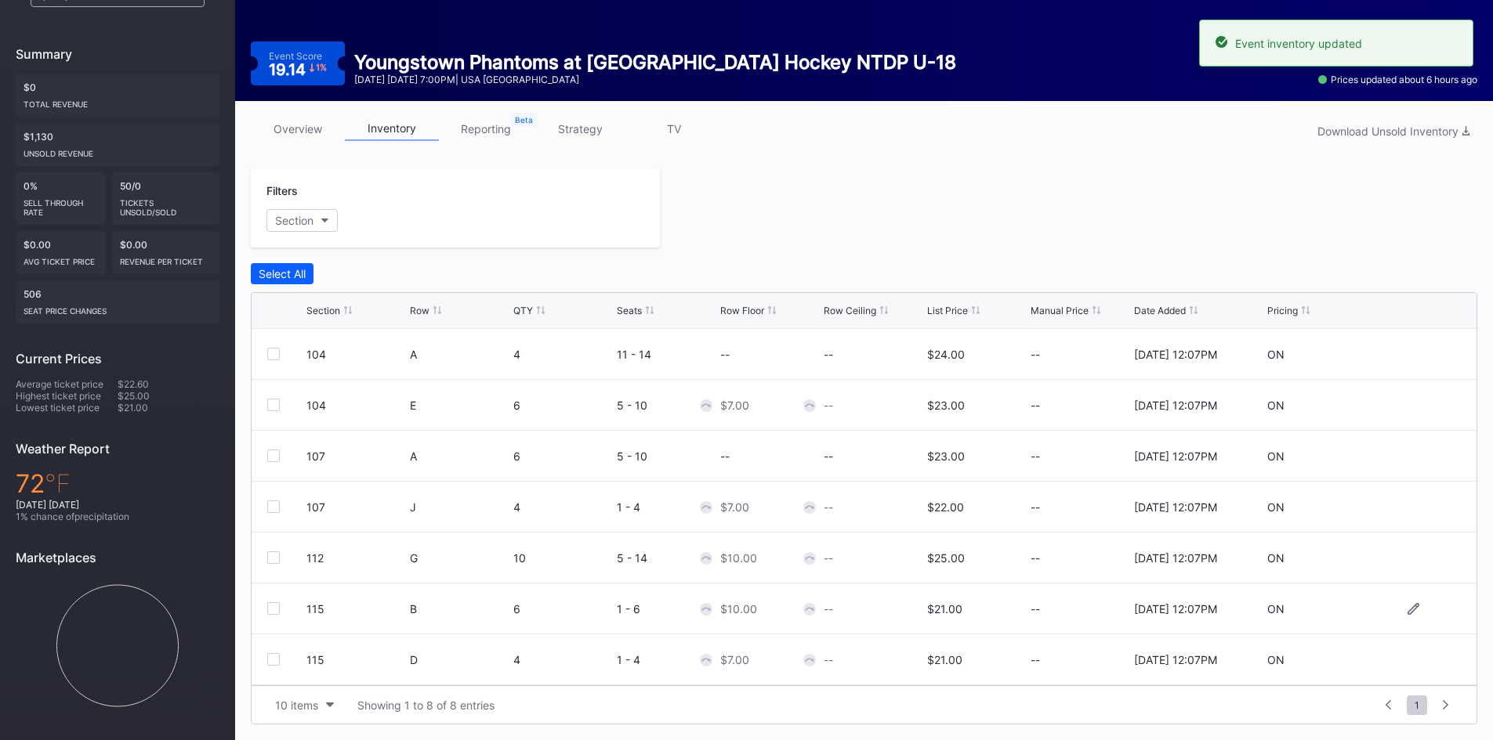
scroll to position [51, 0]
click at [1407, 612] on icon at bounding box center [1413, 609] width 12 height 12
drag, startPoint x: 761, startPoint y: 613, endPoint x: 657, endPoint y: 627, distance: 105.1
click at [659, 627] on form "115 D 4 1 - 4 7 $21.00 [DATE] 12:07PM Cancel Save" at bounding box center [883, 615] width 1154 height 62
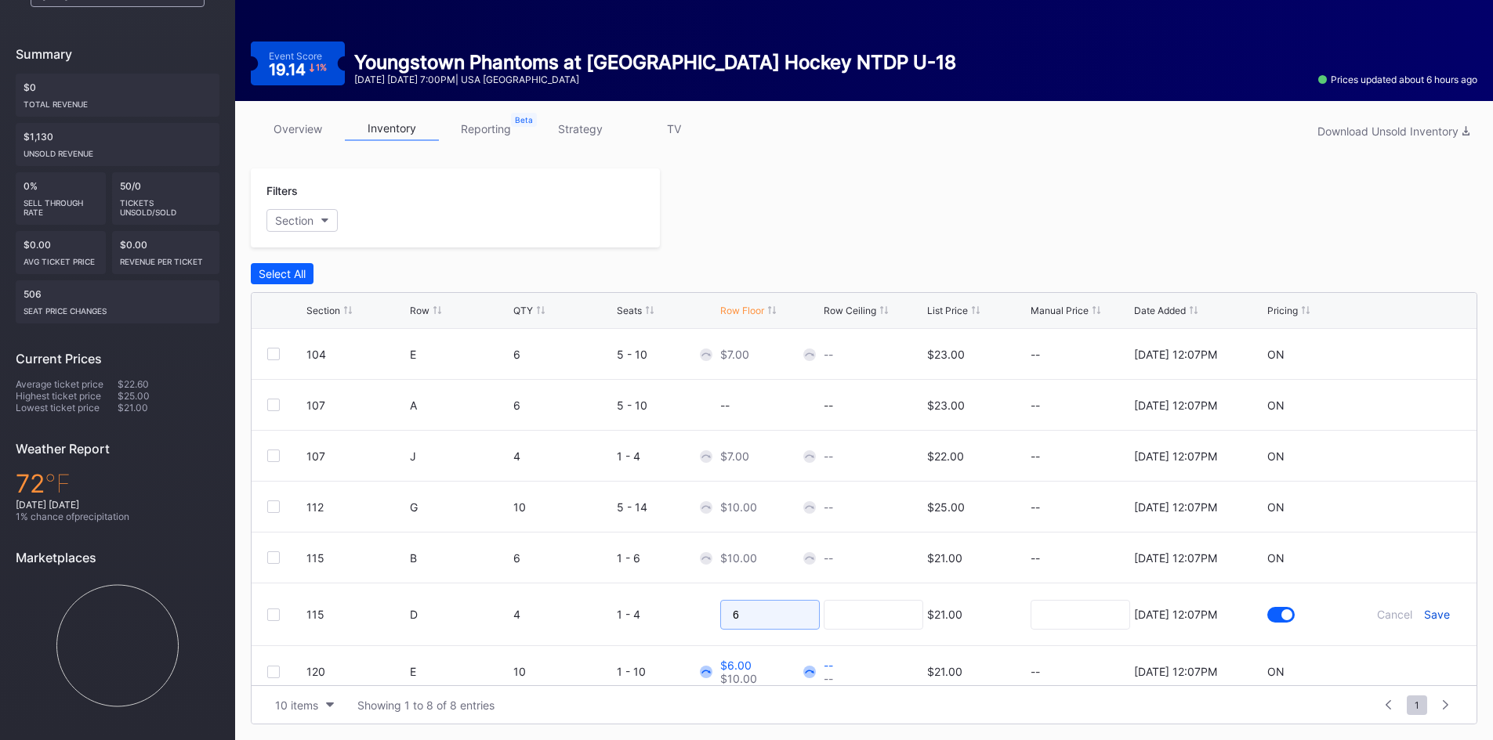
type input "6"
click at [1426, 614] on div "Save" at bounding box center [1437, 614] width 26 height 13
click at [1407, 558] on icon at bounding box center [1413, 558] width 12 height 12
drag, startPoint x: 774, startPoint y: 570, endPoint x: 664, endPoint y: 584, distance: 110.6
click at [669, 584] on form "115 B 6 1 - 6 10 $21.00 [DATE] 12:07PM Cancel Save" at bounding box center [883, 564] width 1154 height 62
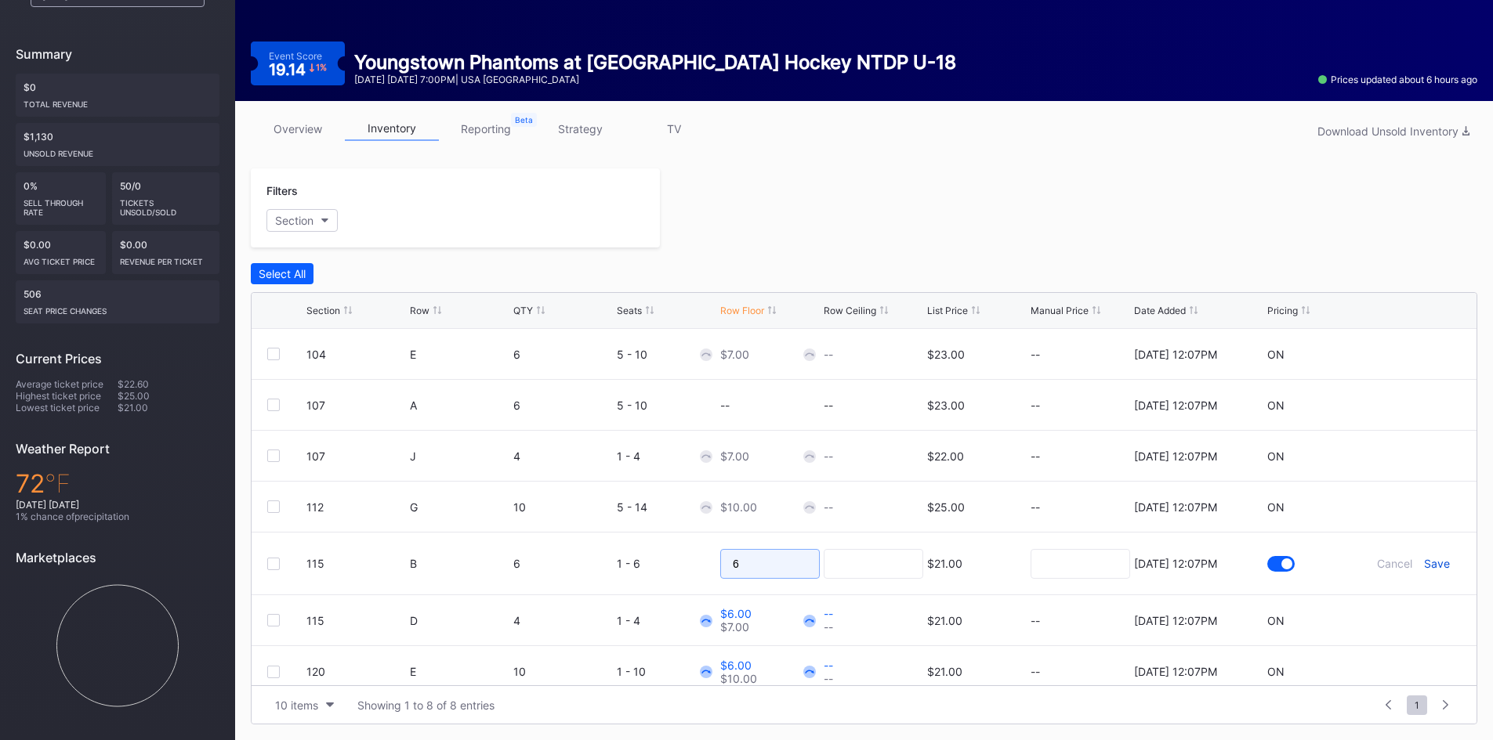
type input "6"
click at [1436, 559] on div "Save" at bounding box center [1437, 563] width 26 height 13
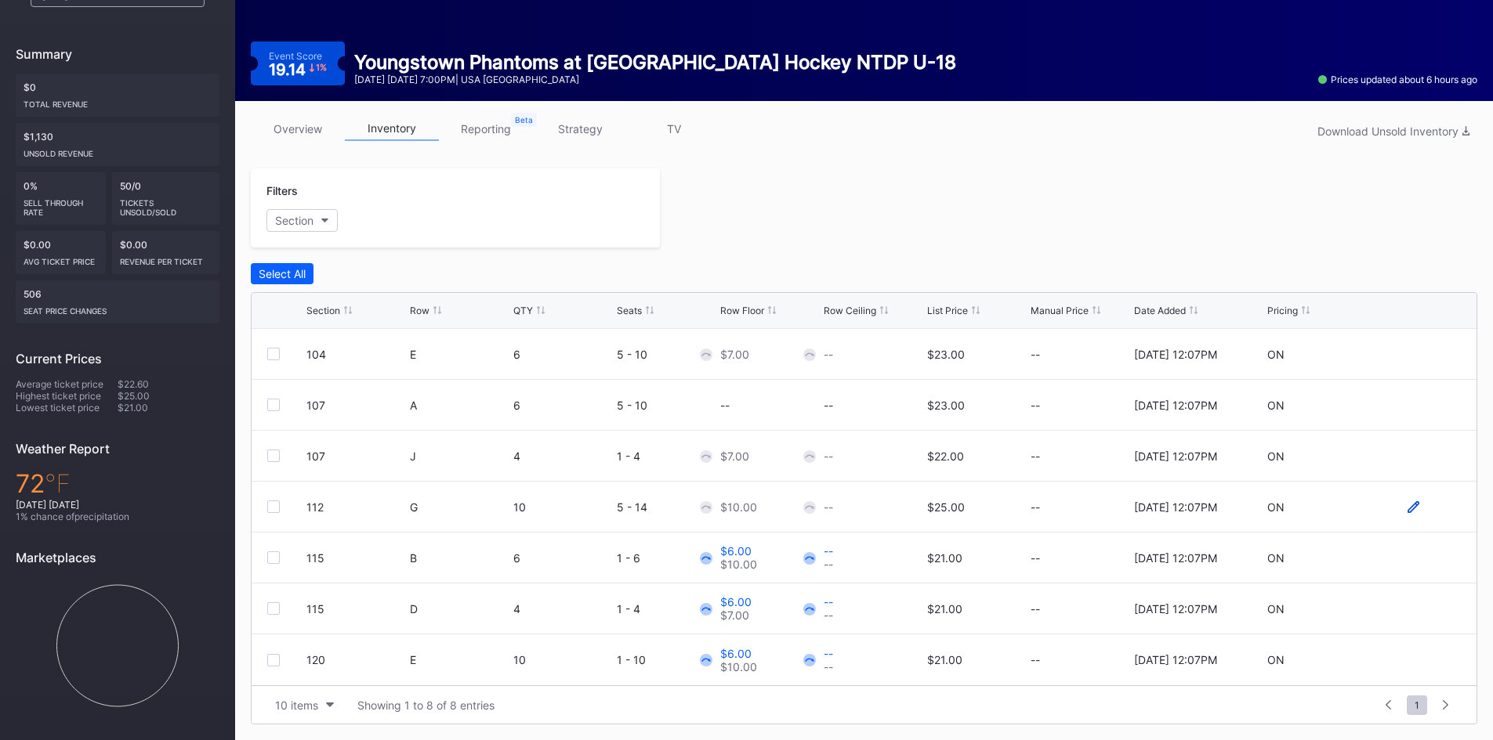
click at [1407, 507] on icon at bounding box center [1413, 507] width 12 height 12
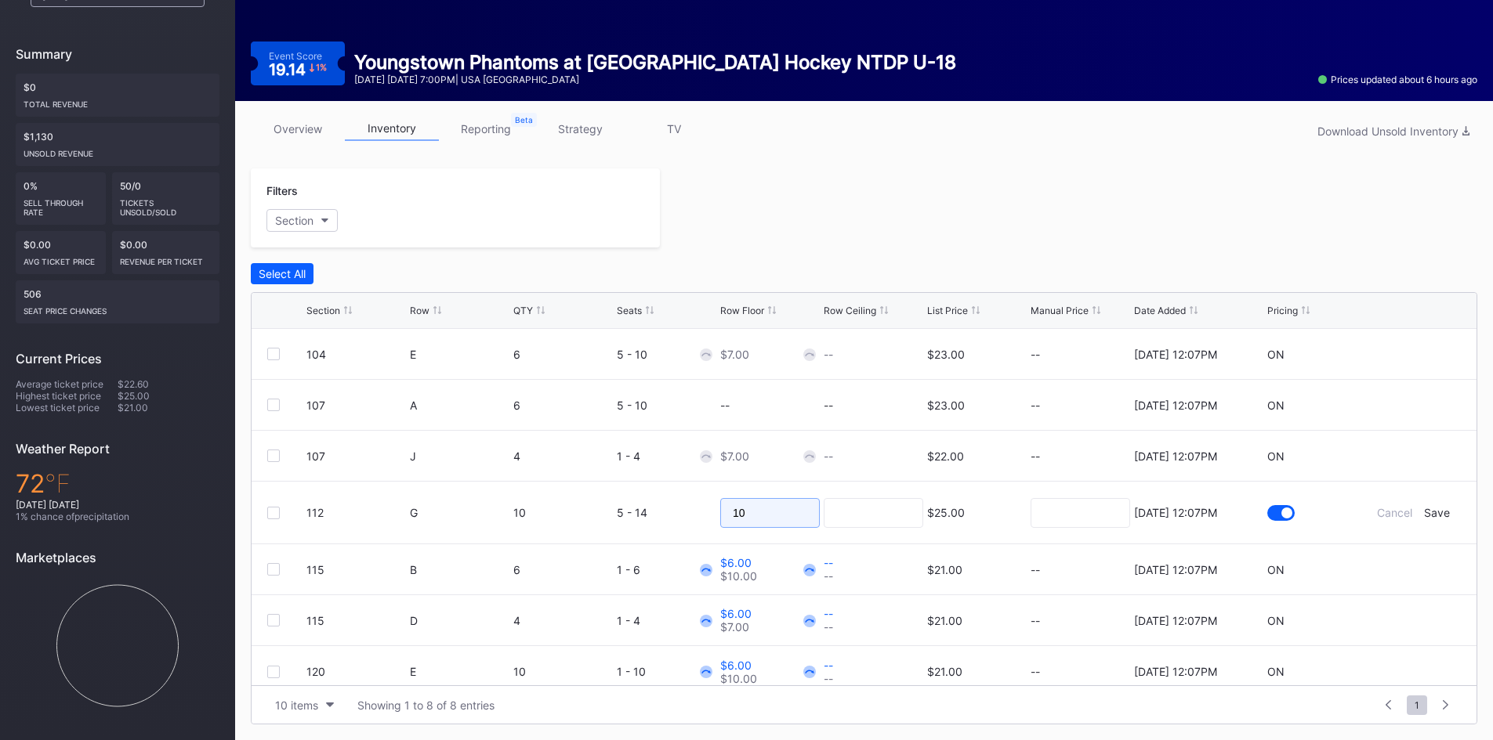
drag, startPoint x: 791, startPoint y: 516, endPoint x: 635, endPoint y: 529, distance: 155.6
click at [635, 529] on form "112 G 10 5 - 14 10 $25.00 [DATE] 12:07PM Cancel Save" at bounding box center [883, 513] width 1154 height 62
type input "6"
click at [1424, 516] on div "Save" at bounding box center [1437, 512] width 26 height 13
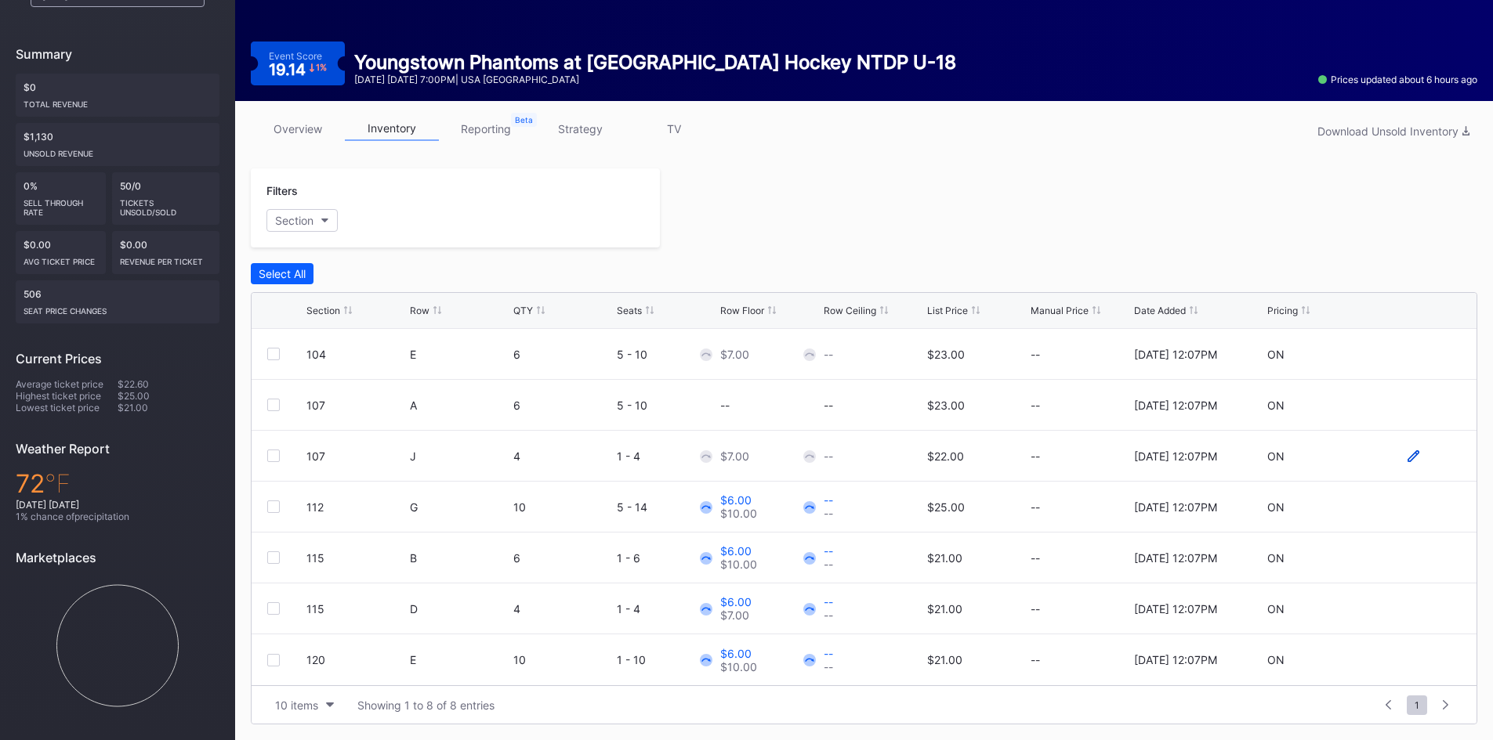
click at [1407, 460] on icon at bounding box center [1413, 456] width 12 height 12
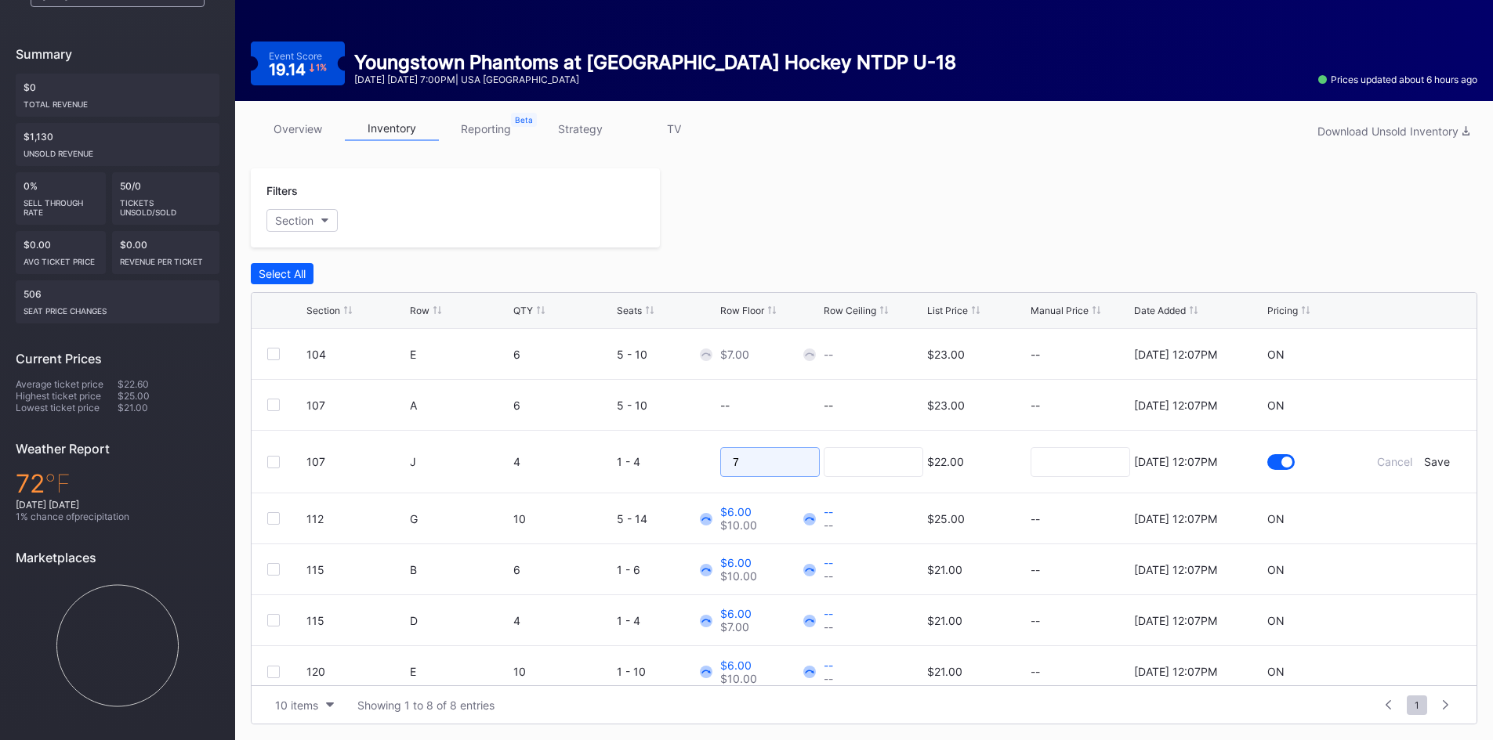
drag, startPoint x: 761, startPoint y: 463, endPoint x: 678, endPoint y: 472, distance: 83.6
click at [674, 472] on form "107 J 4 1 - 4 7 $22.00 [DATE] 12:07PM Cancel Save" at bounding box center [883, 462] width 1154 height 62
type input "6"
click at [1424, 464] on div "Save" at bounding box center [1437, 461] width 26 height 13
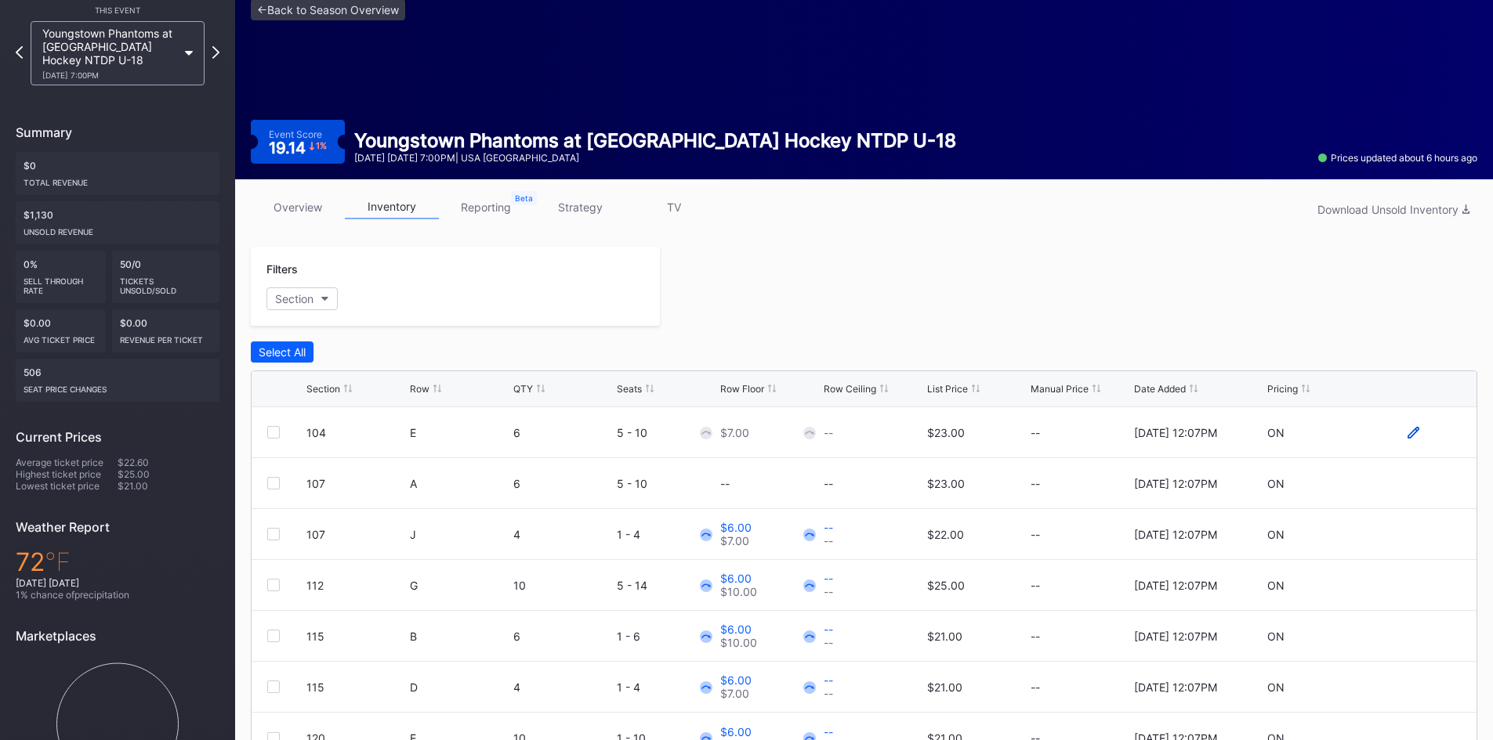
click at [1407, 435] on icon at bounding box center [1413, 433] width 12 height 12
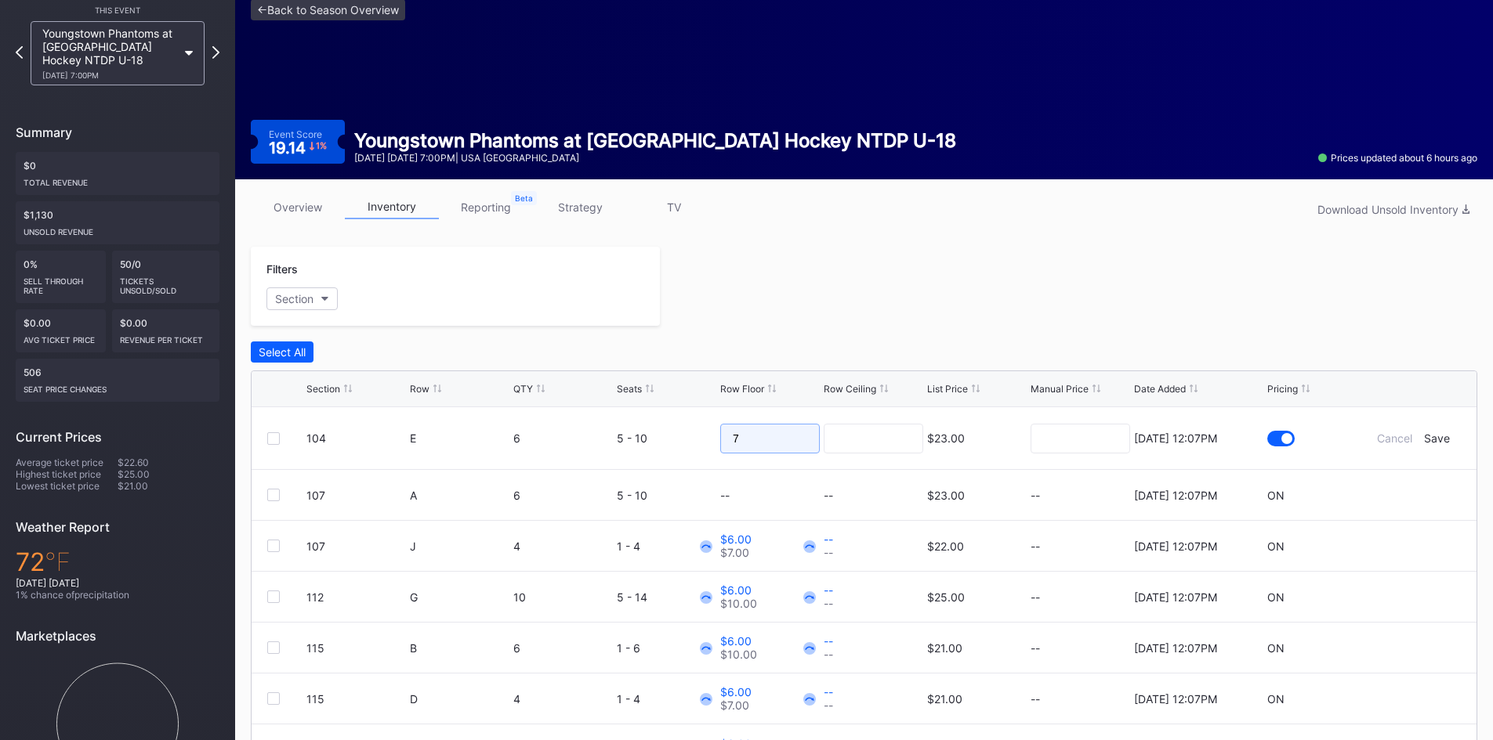
drag, startPoint x: 777, startPoint y: 439, endPoint x: 666, endPoint y: 457, distance: 112.7
click at [667, 457] on form "104 E 6 5 - 10 7 $23.00 [DATE] 12:07PM Cancel Save" at bounding box center [883, 438] width 1154 height 62
type input "6"
click at [1435, 436] on div "Save" at bounding box center [1437, 438] width 26 height 13
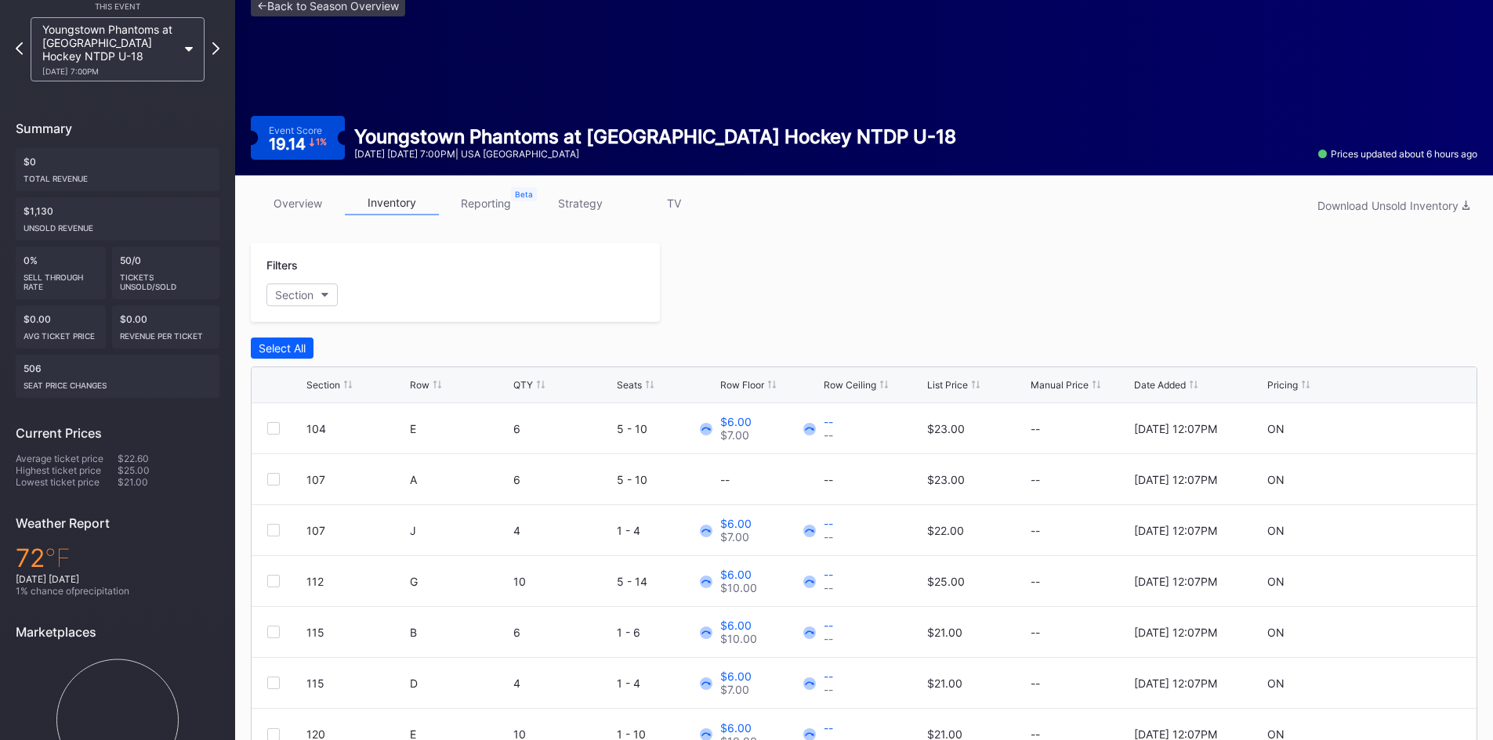
scroll to position [0, 0]
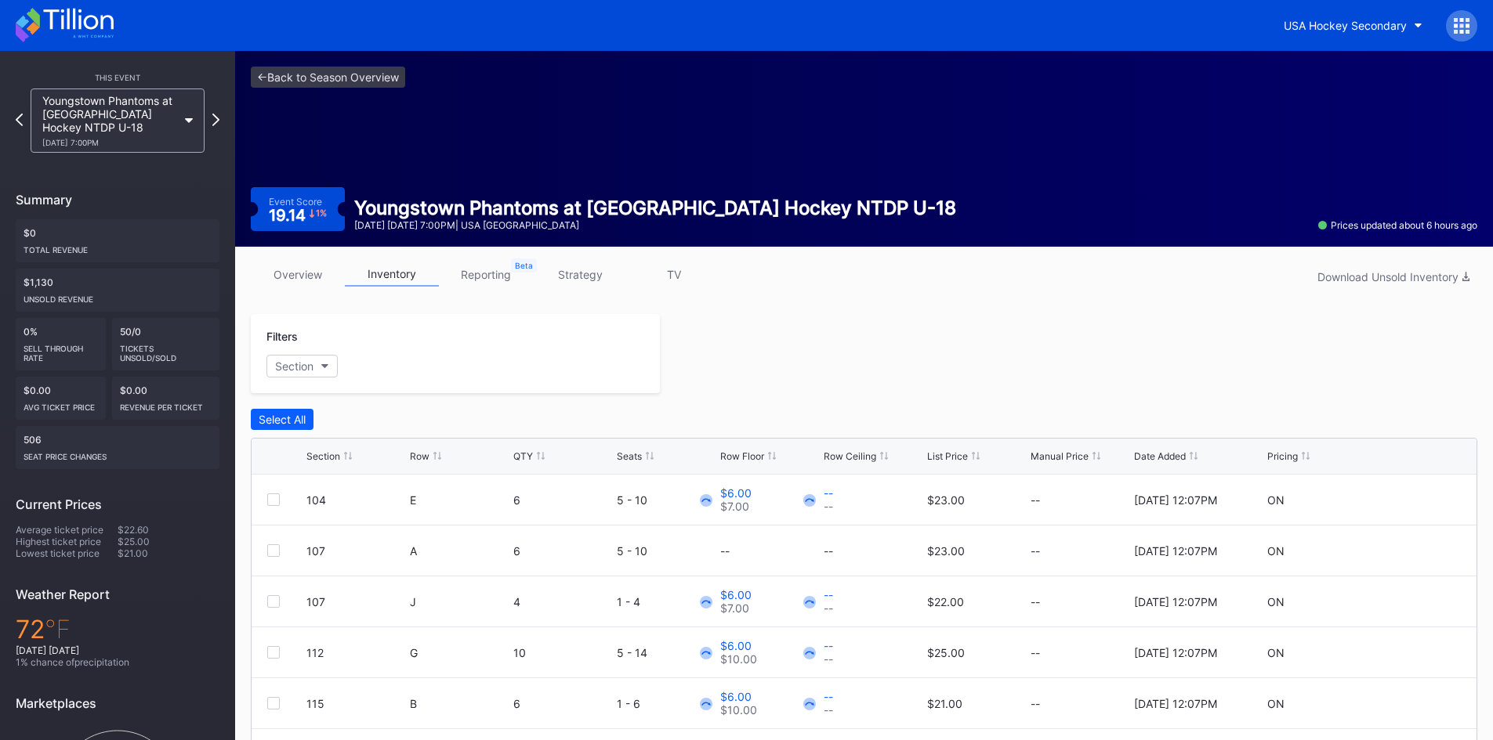
click at [93, 29] on icon at bounding box center [65, 25] width 98 height 34
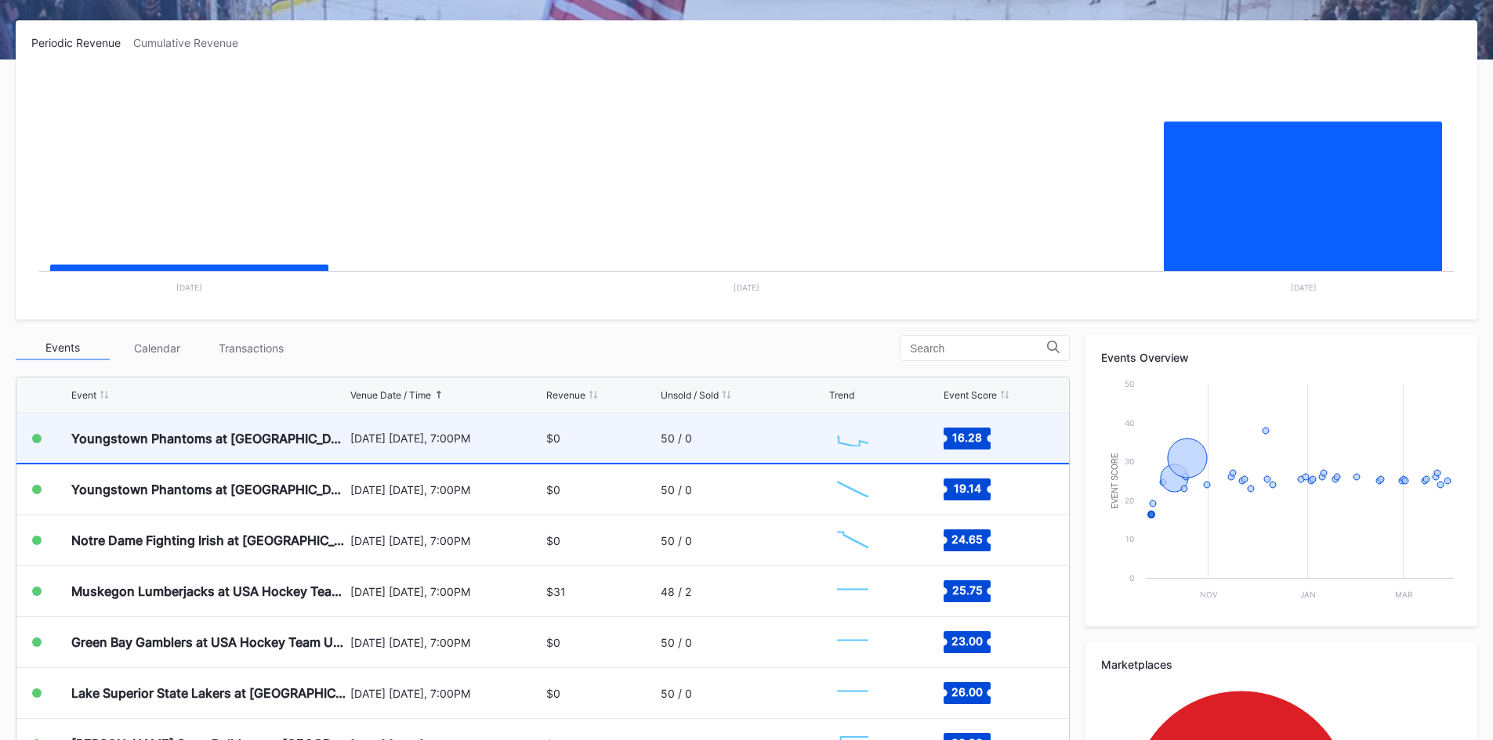
click at [397, 440] on div "[DATE] [DATE], 7:00PM" at bounding box center [446, 438] width 193 height 13
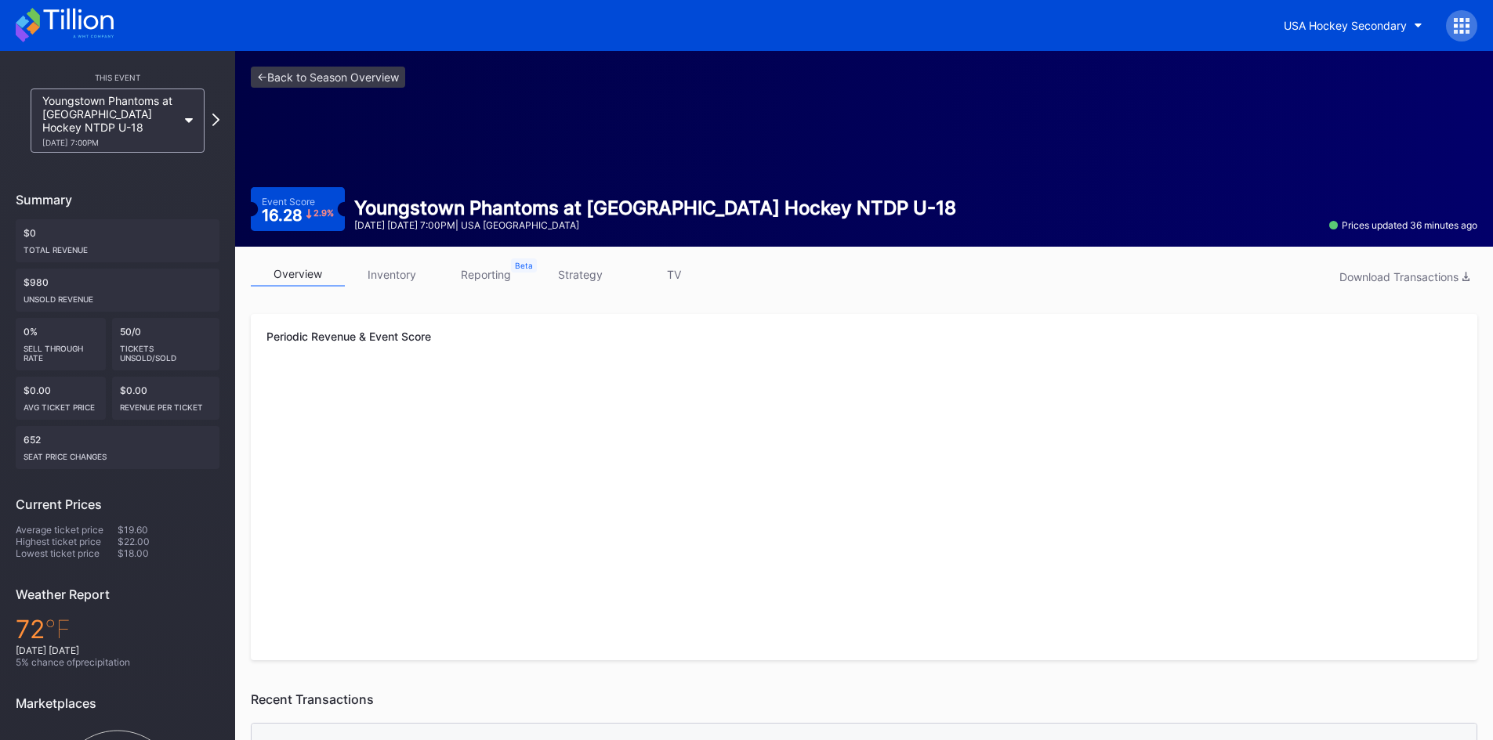
click at [374, 280] on link "inventory" at bounding box center [392, 274] width 94 height 24
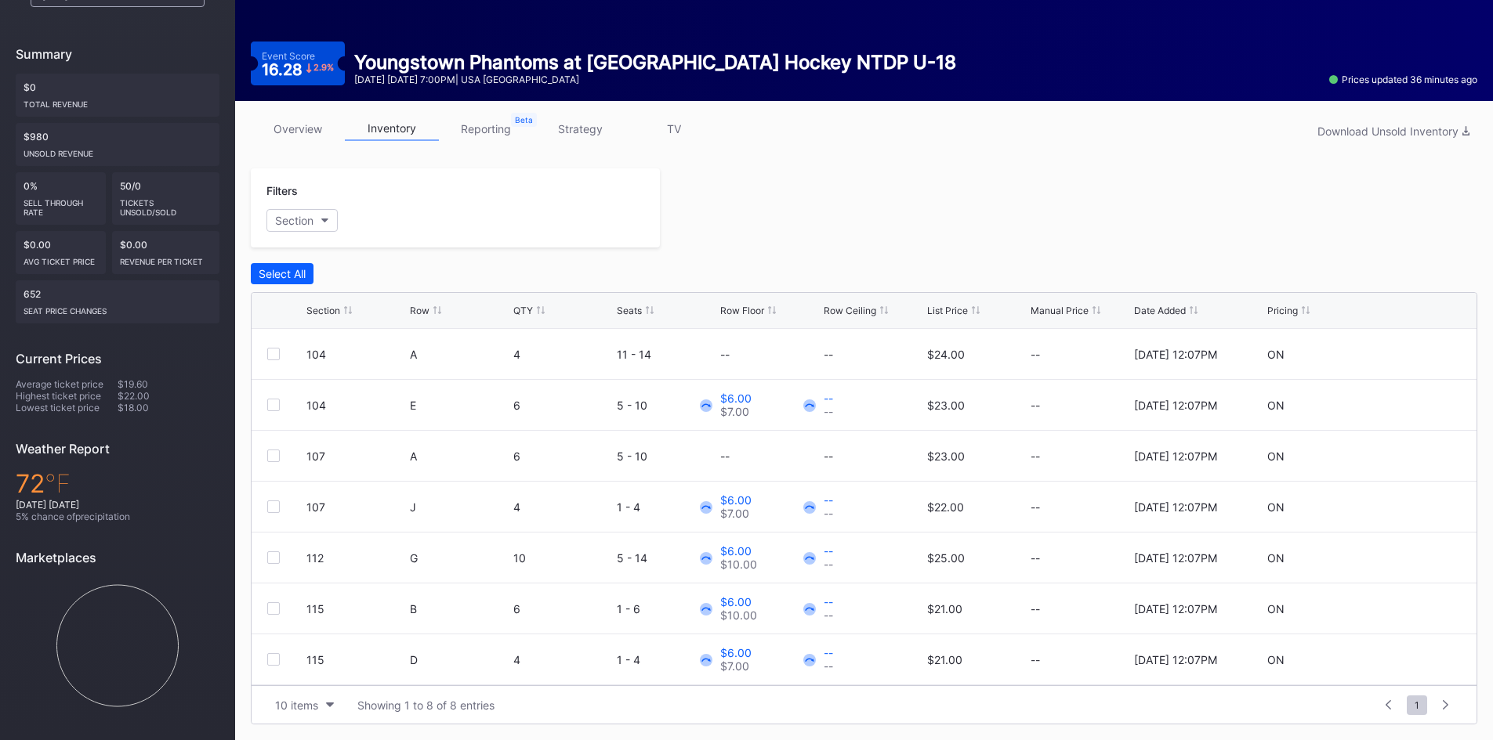
click at [506, 120] on link "reporting" at bounding box center [486, 129] width 94 height 24
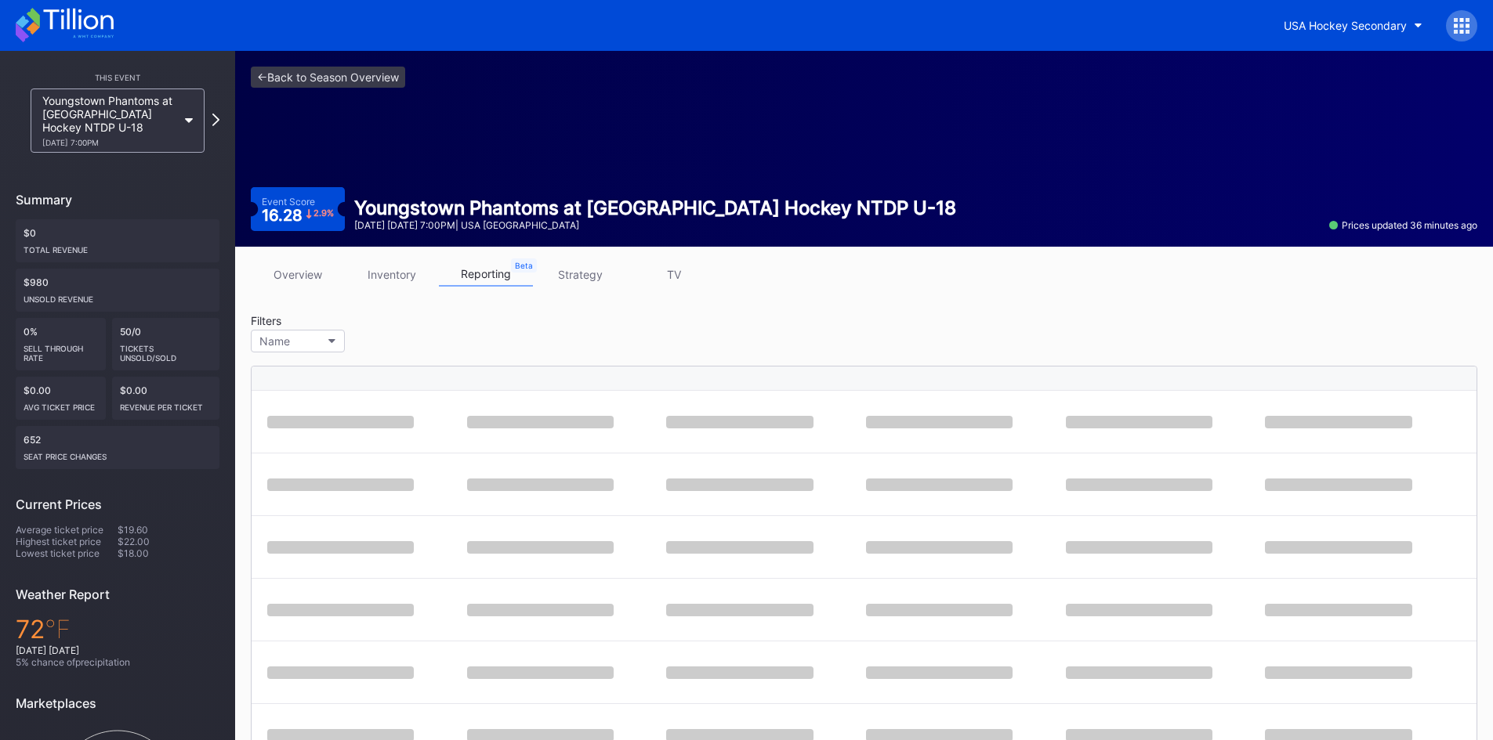
click at [584, 280] on link "strategy" at bounding box center [580, 274] width 94 height 24
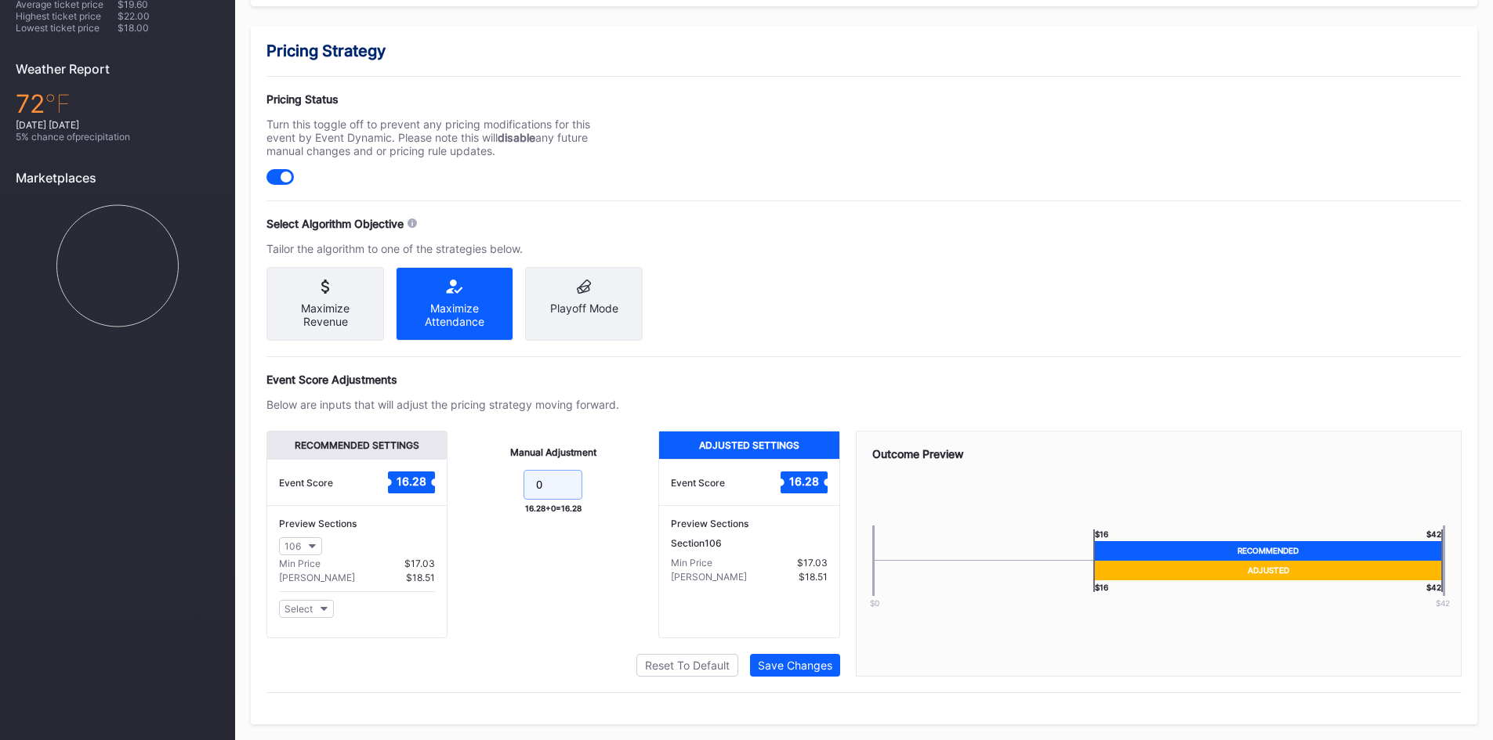
drag, startPoint x: 544, startPoint y: 485, endPoint x: 506, endPoint y: 496, distance: 39.2
click at [506, 496] on form "0" at bounding box center [552, 487] width 179 height 34
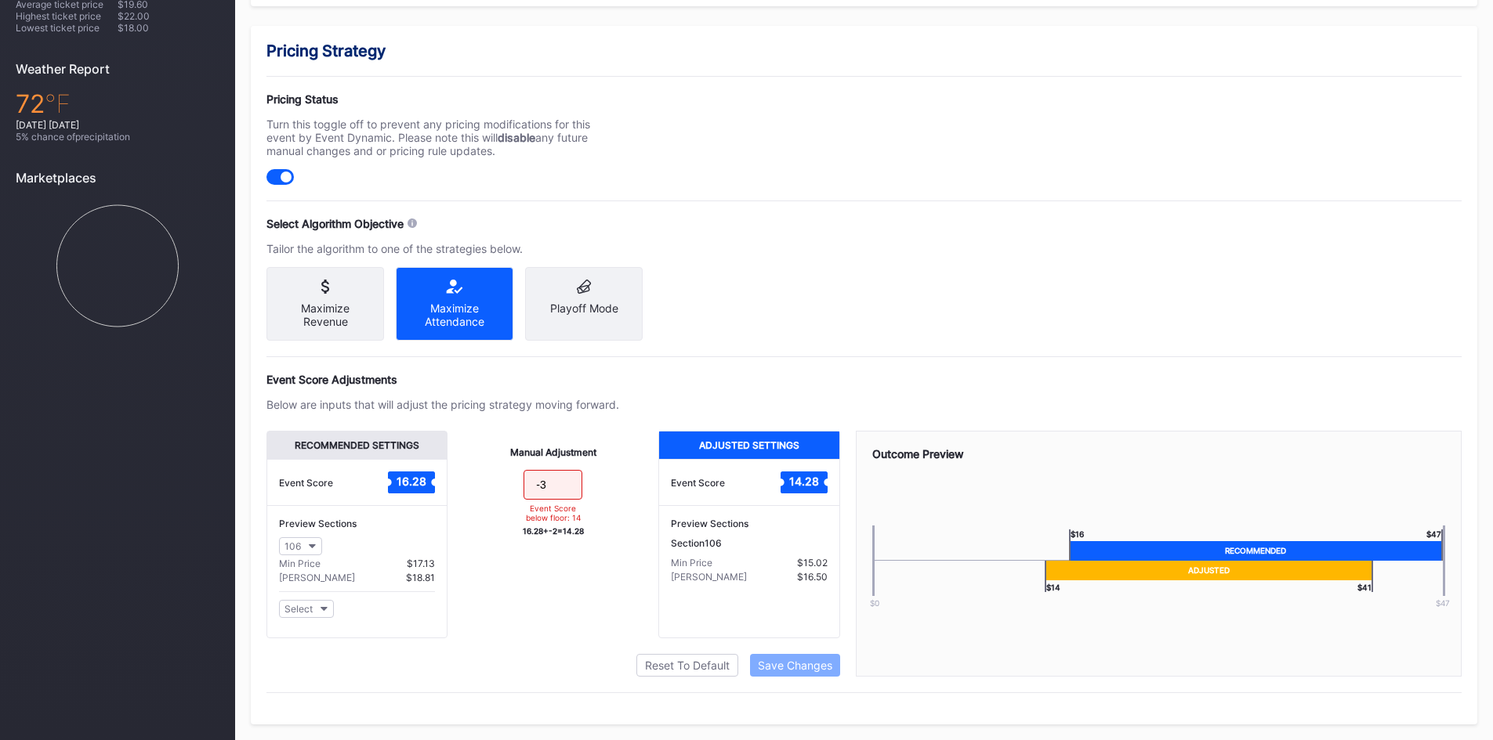
type input "-3"
click at [585, 574] on div "Manual Adjustment -3 Event Score below floor: 14 16.28 + -2 = 14.28" at bounding box center [552, 535] width 211 height 208
click at [559, 484] on input "-3" at bounding box center [552, 485] width 59 height 30
drag, startPoint x: 559, startPoint y: 484, endPoint x: 479, endPoint y: 487, distance: 80.7
click at [479, 487] on form "-3 Event Score below floor: 14" at bounding box center [552, 498] width 179 height 56
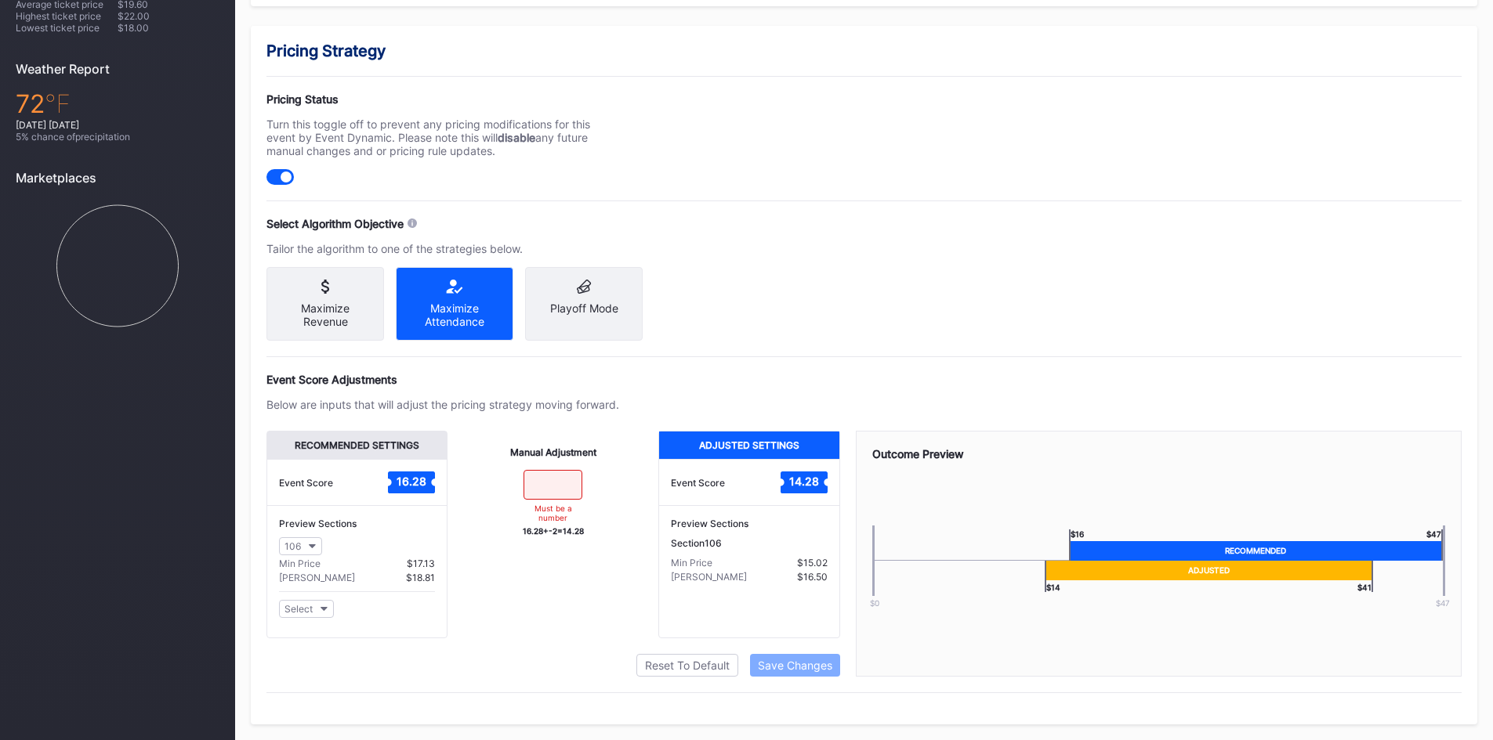
click at [615, 579] on div "Manual Adjustment Must be a number 16.28 + -2 = 14.28" at bounding box center [552, 535] width 211 height 208
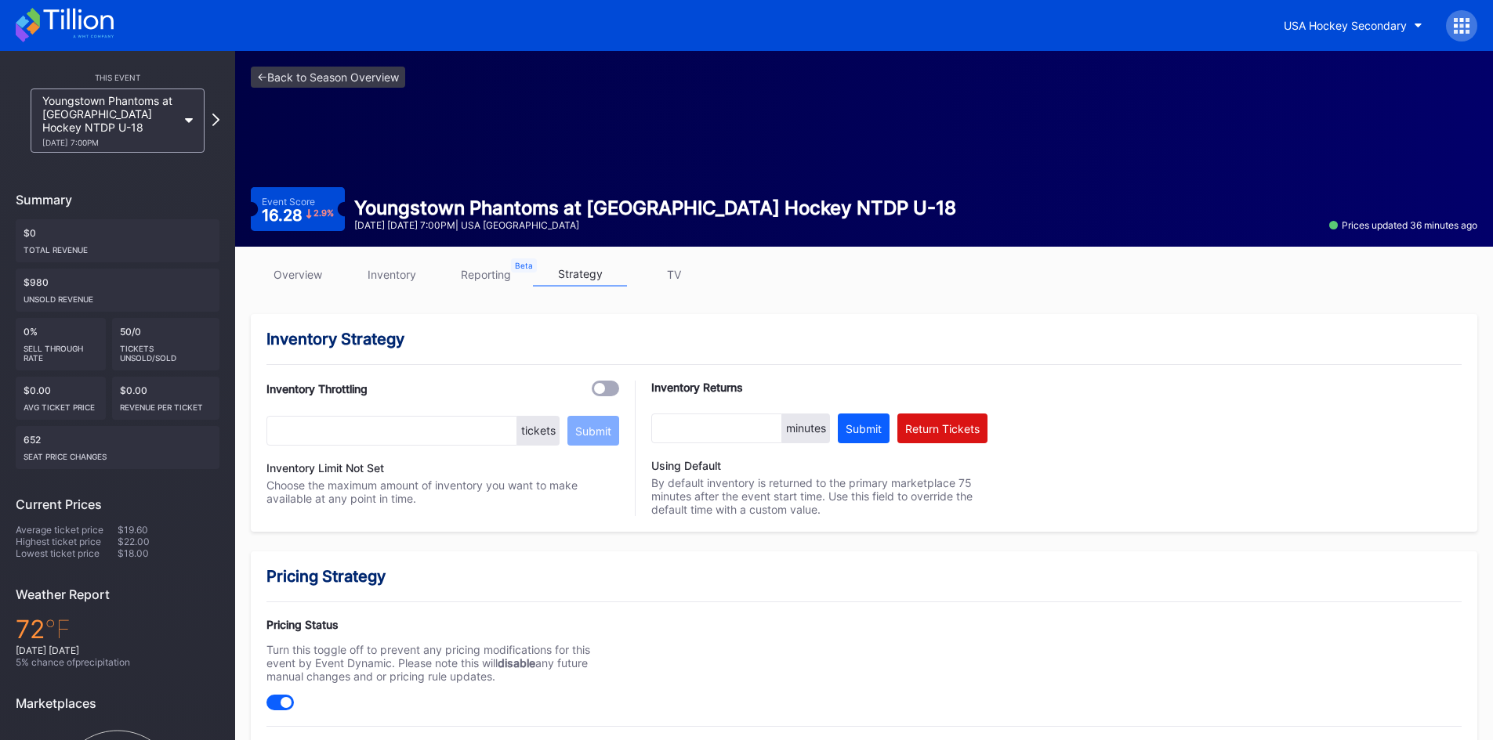
click at [74, 16] on icon at bounding box center [78, 19] width 70 height 21
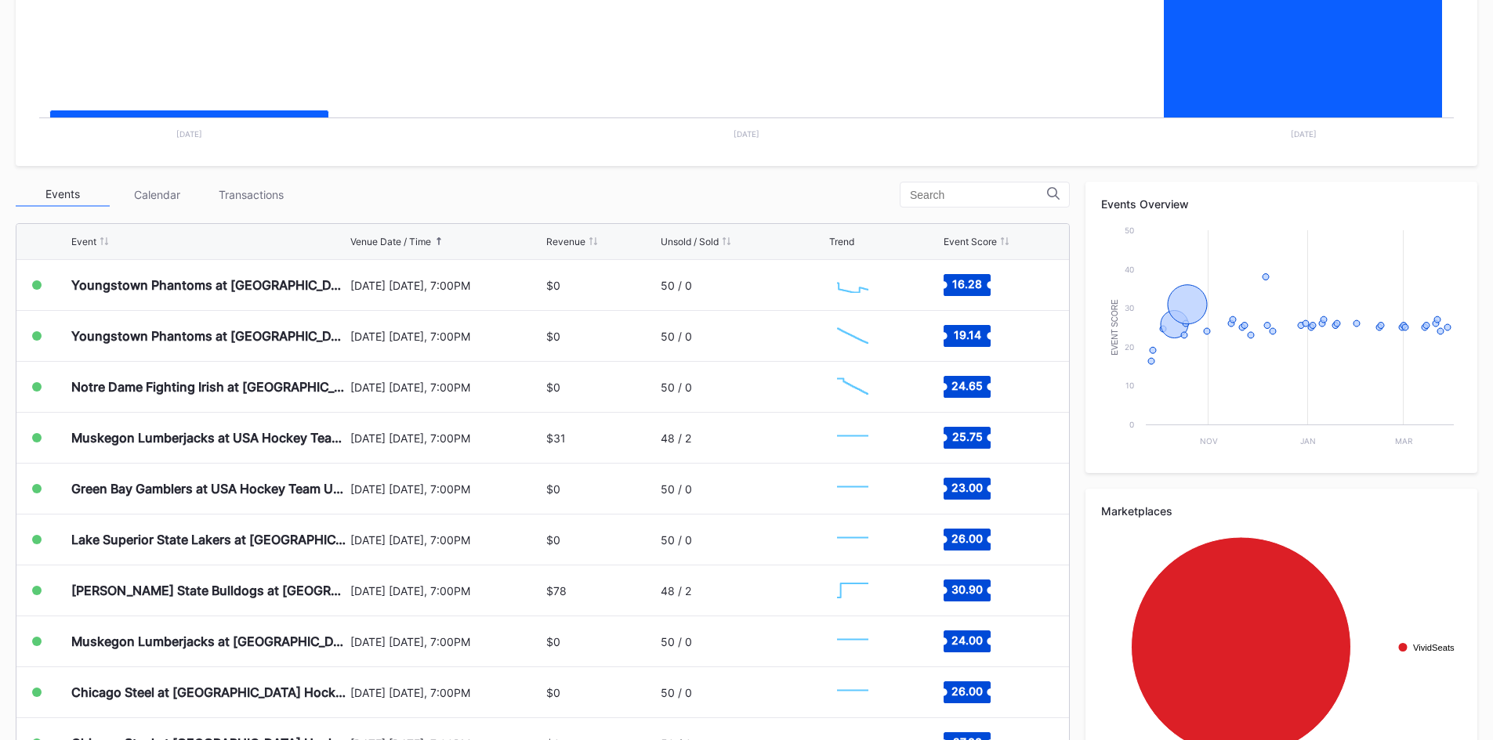
scroll to position [392, 0]
